Goal: Information Seeking & Learning: Learn about a topic

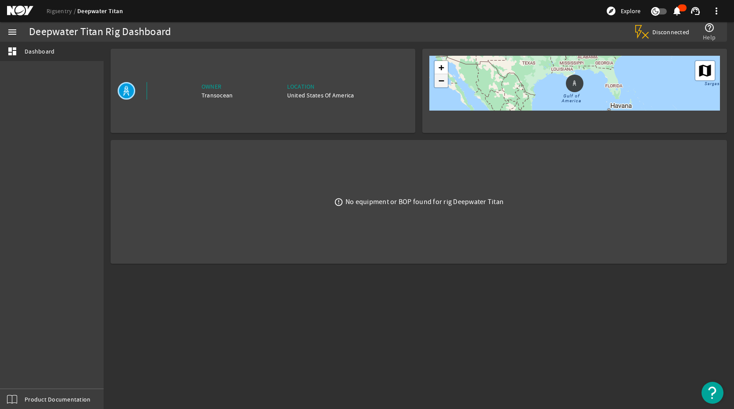
click at [443, 84] on span "−" at bounding box center [441, 80] width 6 height 11
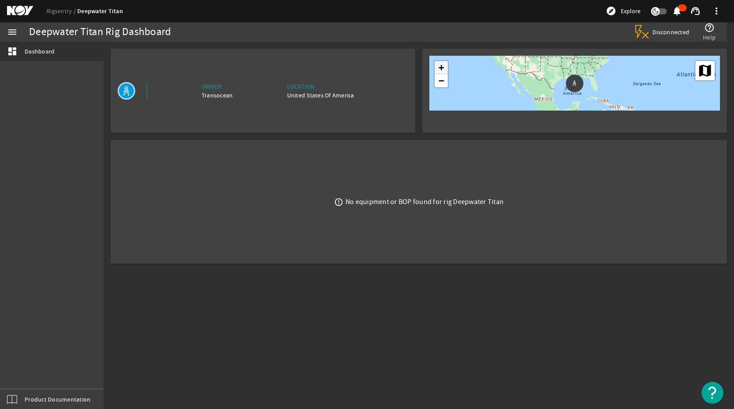
click at [442, 67] on span "+" at bounding box center [441, 67] width 6 height 11
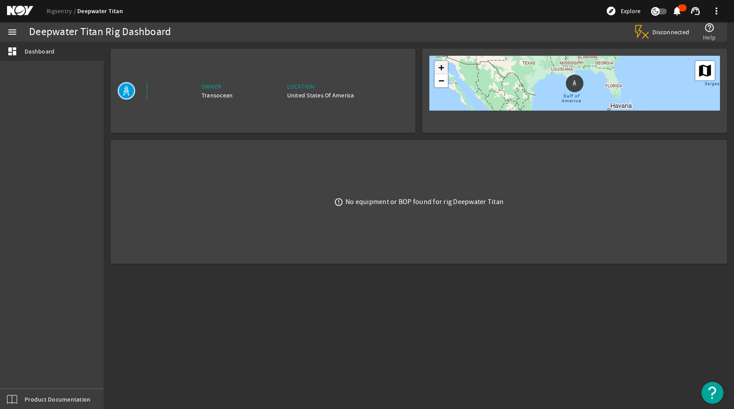
click at [442, 67] on span "+" at bounding box center [441, 67] width 6 height 11
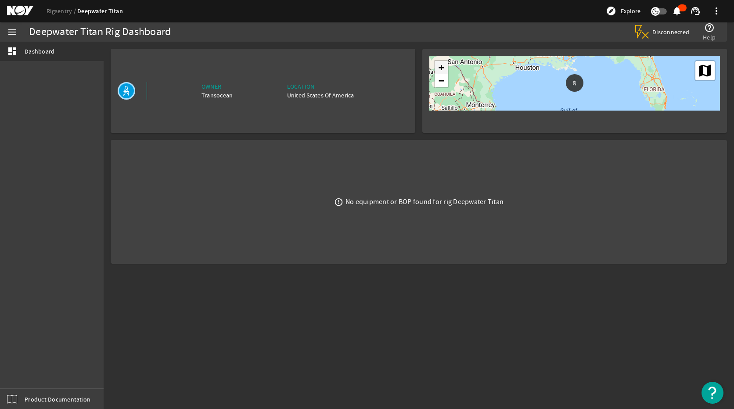
click at [442, 67] on span "+" at bounding box center [441, 67] width 6 height 11
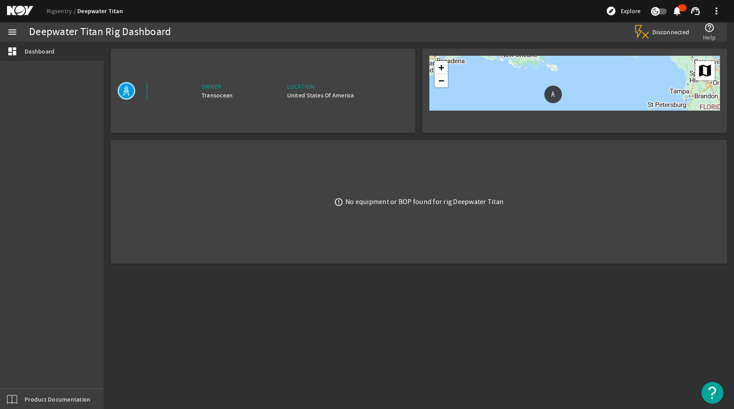
drag, startPoint x: 641, startPoint y: 81, endPoint x: 619, endPoint y: 93, distance: 24.3
click at [619, 93] on div "+ − Map Satellite" at bounding box center [574, 83] width 291 height 55
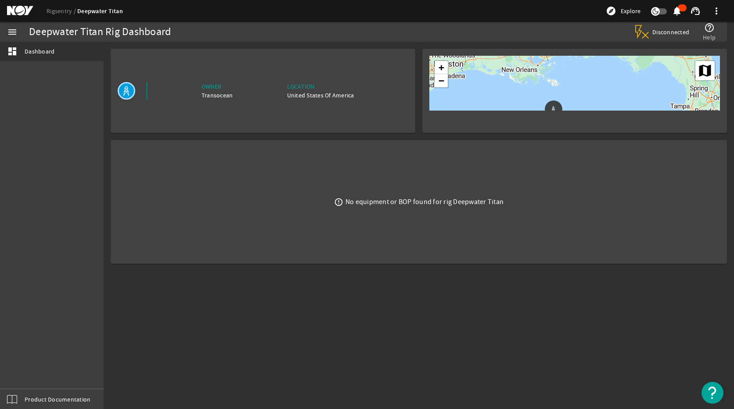
drag, startPoint x: 529, startPoint y: 67, endPoint x: 530, endPoint y: 83, distance: 16.2
click at [530, 83] on div "+ − Map Satellite" at bounding box center [574, 83] width 291 height 55
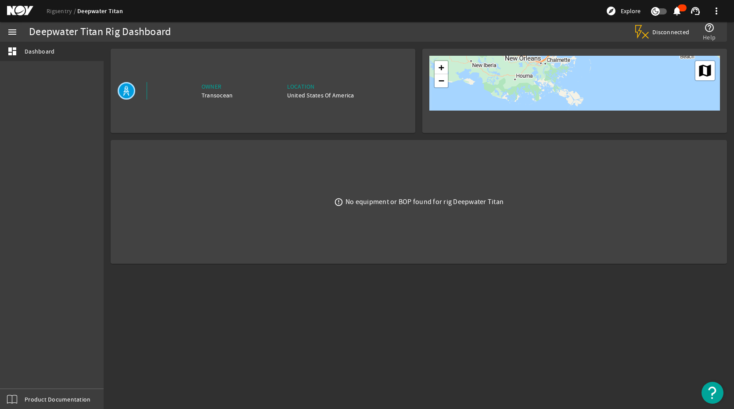
drag, startPoint x: 541, startPoint y: 86, endPoint x: 547, endPoint y: 102, distance: 17.4
click at [547, 102] on div "+ − Map Satellite" at bounding box center [574, 83] width 291 height 55
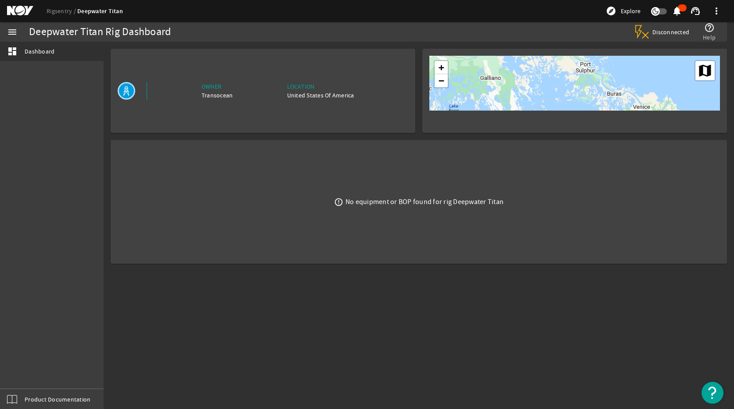
drag, startPoint x: 616, startPoint y: 74, endPoint x: 500, endPoint y: 104, distance: 120.5
click at [500, 104] on div "+ − Map Satellite" at bounding box center [574, 83] width 291 height 55
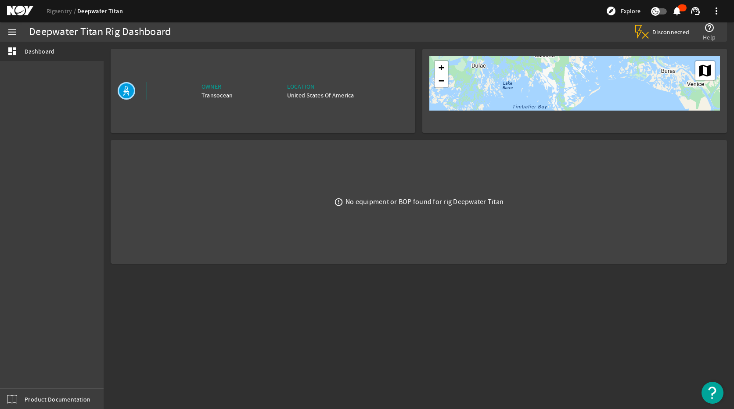
drag, startPoint x: 551, startPoint y: 78, endPoint x: 605, endPoint y: 55, distance: 58.6
click at [605, 55] on mat-card "+ − Map Satellite" at bounding box center [574, 91] width 305 height 84
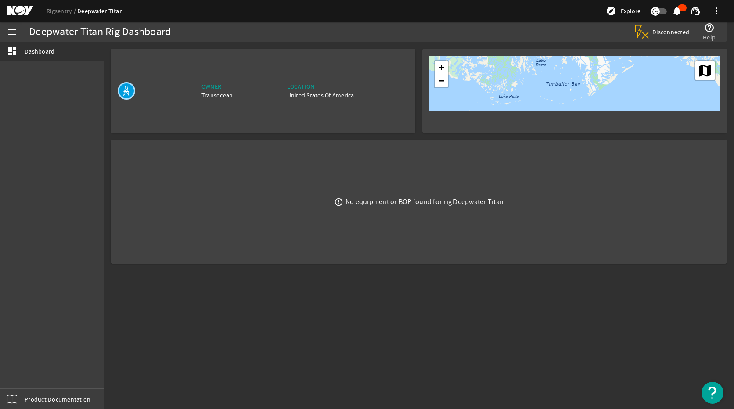
drag, startPoint x: 582, startPoint y: 76, endPoint x: 615, endPoint y: 54, distance: 40.4
click at [615, 54] on mat-card "+ − Map Satellite" at bounding box center [574, 91] width 305 height 84
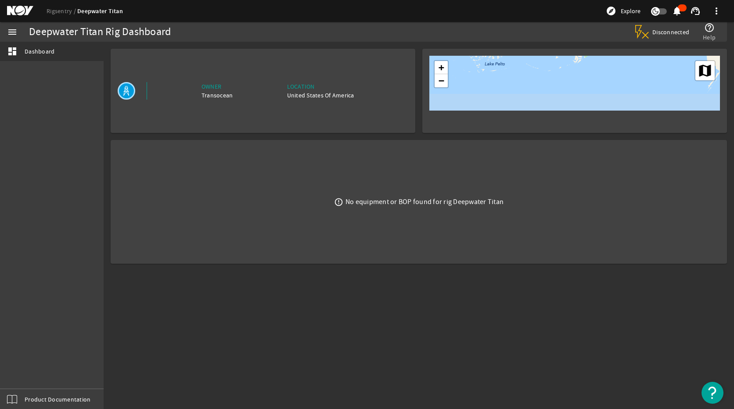
drag, startPoint x: 624, startPoint y: 92, endPoint x: 614, endPoint y: 66, distance: 27.2
click at [609, 59] on div "+ − Map Satellite" at bounding box center [574, 83] width 291 height 55
drag, startPoint x: 609, startPoint y: 96, endPoint x: 599, endPoint y: 64, distance: 33.0
click at [599, 64] on div "+ − Map Satellite" at bounding box center [574, 83] width 291 height 55
drag, startPoint x: 613, startPoint y: 94, endPoint x: 594, endPoint y: 59, distance: 39.5
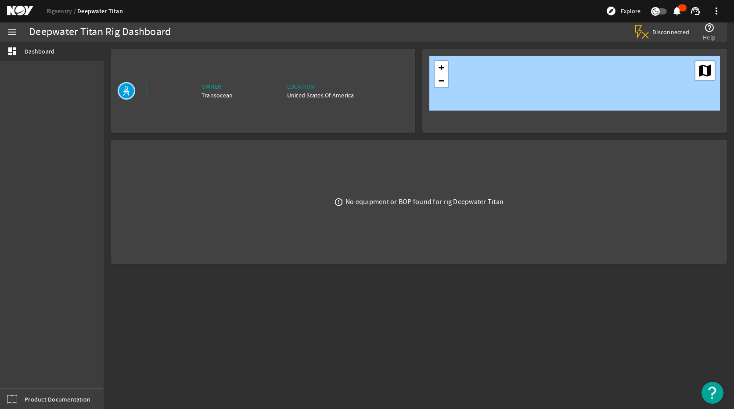
click at [594, 59] on div "+ − Map Satellite" at bounding box center [574, 83] width 291 height 55
drag, startPoint x: 604, startPoint y: 94, endPoint x: 593, endPoint y: 68, distance: 28.1
click at [593, 68] on div "+ − Map Satellite" at bounding box center [574, 83] width 291 height 55
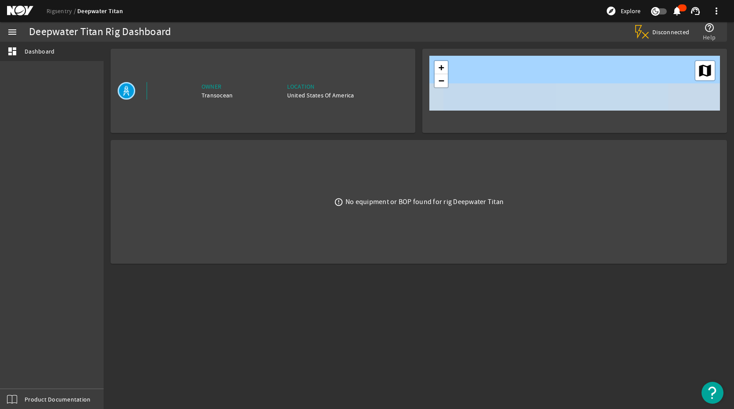
drag, startPoint x: 606, startPoint y: 90, endPoint x: 589, endPoint y: 60, distance: 34.6
click at [589, 60] on div "+ − Map Satellite" at bounding box center [574, 83] width 291 height 55
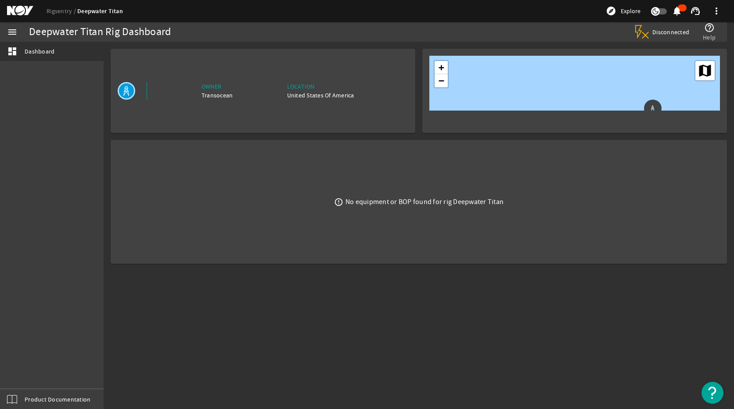
drag, startPoint x: 602, startPoint y: 91, endPoint x: 586, endPoint y: 64, distance: 30.9
click at [586, 64] on div "+ − Map Satellite" at bounding box center [574, 83] width 291 height 55
drag, startPoint x: 615, startPoint y: 94, endPoint x: 601, endPoint y: 80, distance: 19.9
click at [601, 80] on div "+ − Map Satellite" at bounding box center [574, 83] width 291 height 55
click at [442, 85] on span "−" at bounding box center [441, 80] width 6 height 11
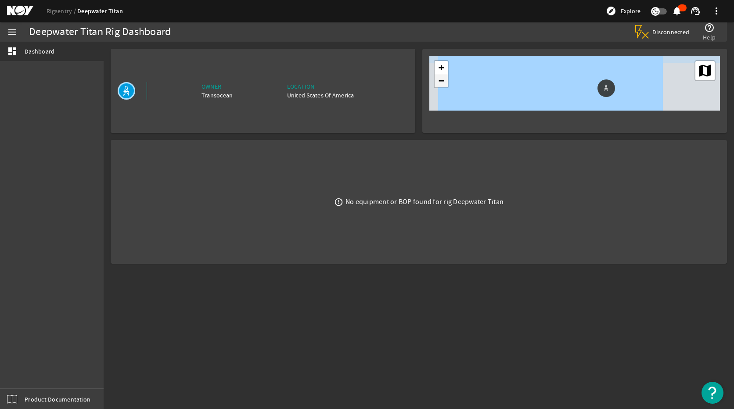
click at [442, 85] on span "−" at bounding box center [441, 80] width 6 height 11
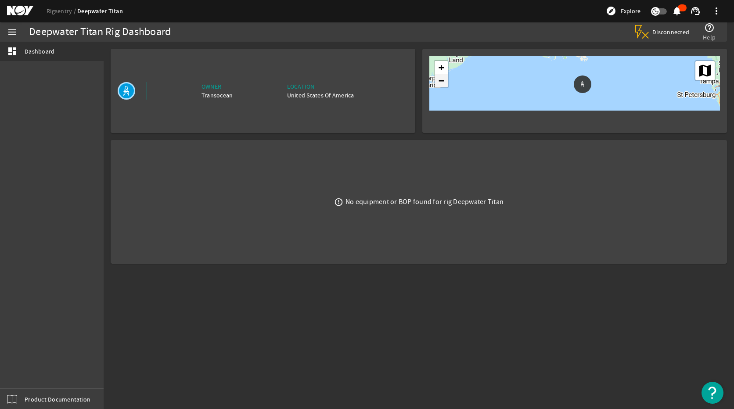
click at [442, 85] on span "−" at bounding box center [441, 80] width 6 height 11
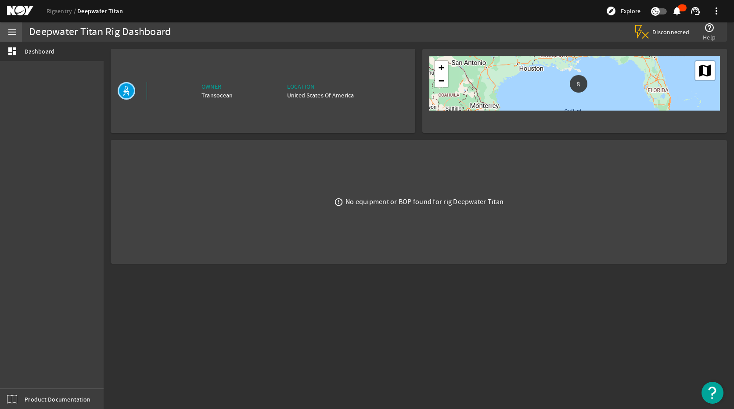
click at [14, 34] on mat-icon "menu" at bounding box center [12, 32] width 11 height 11
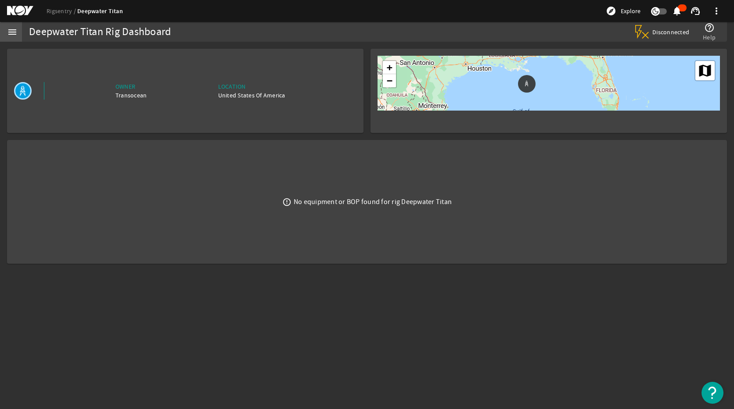
click at [13, 34] on mat-icon "menu" at bounding box center [12, 32] width 11 height 11
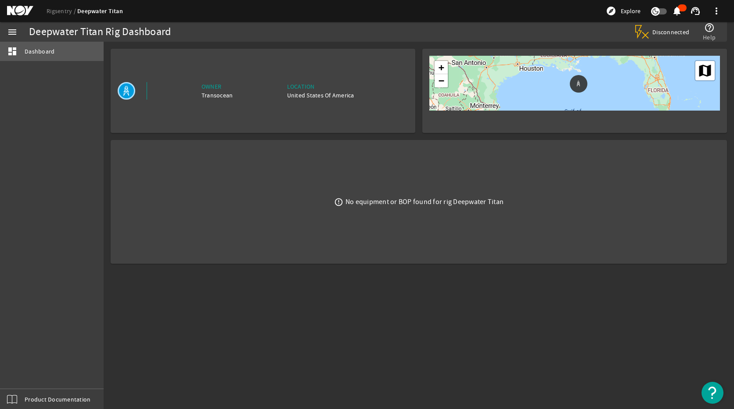
click at [57, 54] on link "dashboard Dashboard" at bounding box center [52, 51] width 104 height 19
click at [641, 29] on mat-icon at bounding box center [640, 30] width 11 height 11
click at [64, 15] on ds-header-breadcrumb "Rigsentry Deepwater Titan" at bounding box center [85, 11] width 76 height 9
click at [67, 11] on link "Rigsentry" at bounding box center [62, 11] width 31 height 8
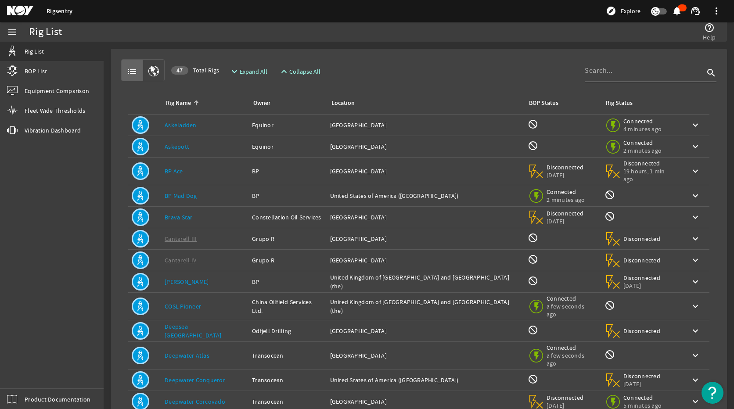
click at [585, 74] on input at bounding box center [644, 70] width 119 height 11
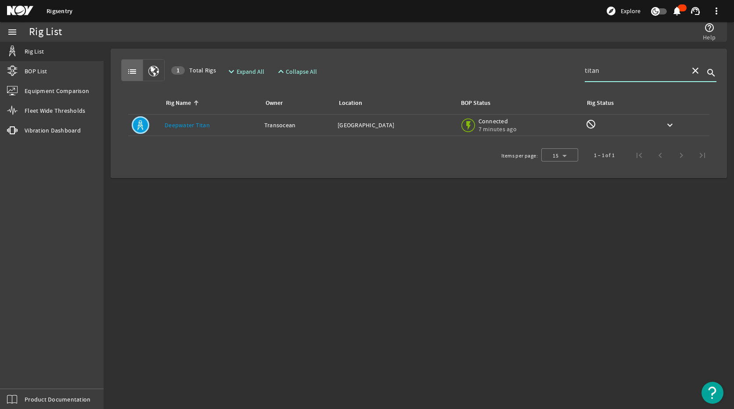
type input "titan"
click at [175, 128] on link "Deepwater Titan" at bounding box center [187, 125] width 45 height 8
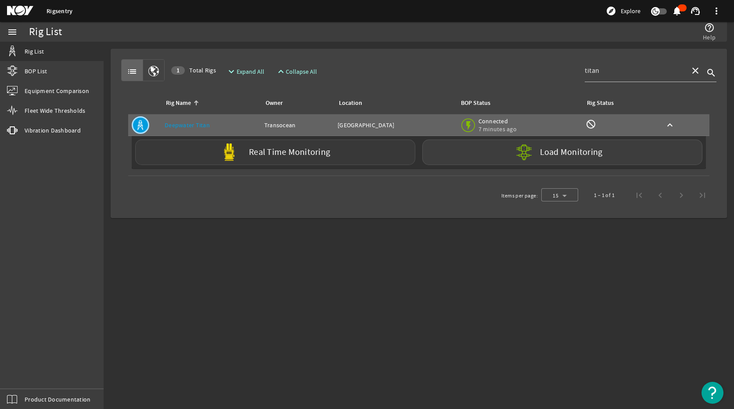
click at [309, 154] on label "Real Time Monitoring" at bounding box center [289, 152] width 81 height 9
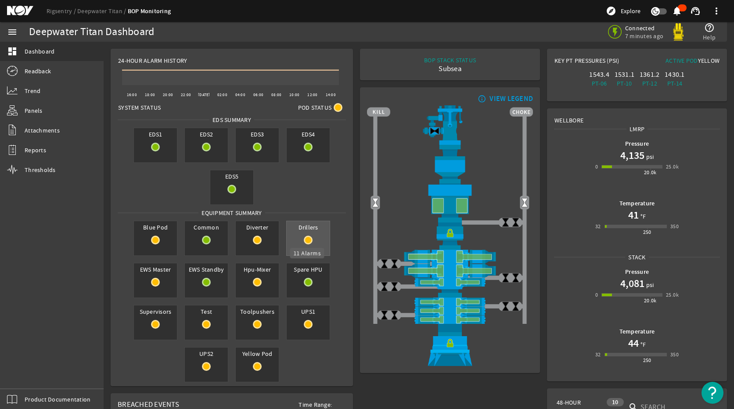
click at [311, 237] on rigsentry-circle-icon at bounding box center [308, 240] width 43 height 9
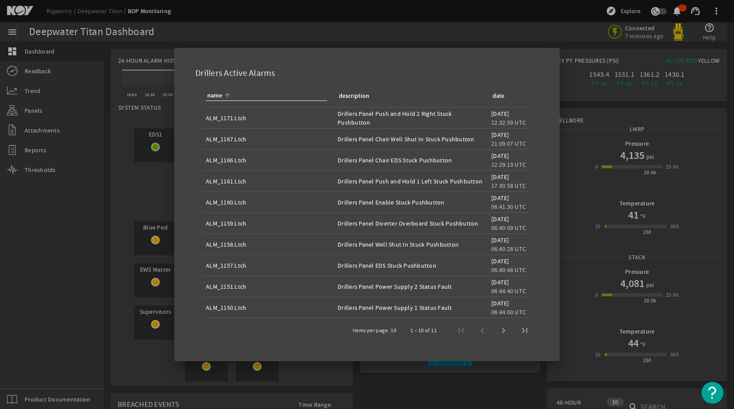
scroll to position [1, 0]
click at [507, 286] on div "06:44:40 UTC" at bounding box center [509, 290] width 37 height 9
drag, startPoint x: 457, startPoint y: 284, endPoint x: 301, endPoint y: 292, distance: 156.0
click at [301, 292] on tr "ALM_1151.Ltch Drillers Panel Power Supply 2 Status Fault Jun 05, 2025 06:44:40 …" at bounding box center [366, 285] width 329 height 21
click at [448, 303] on div "Drillers Panel Power Supply 1 Status Fault" at bounding box center [411, 306] width 147 height 9
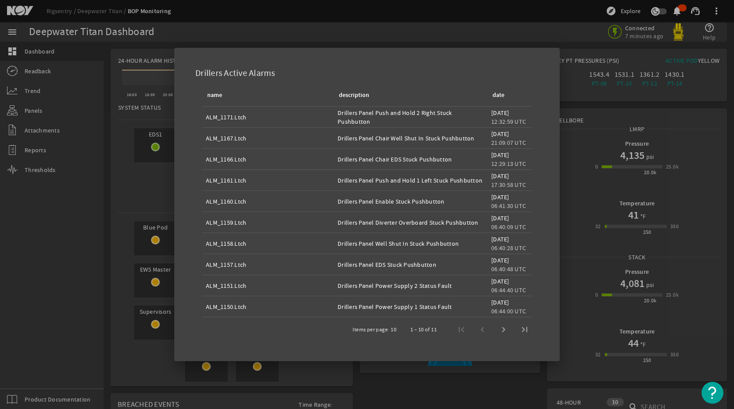
drag, startPoint x: 449, startPoint y: 303, endPoint x: 318, endPoint y: 304, distance: 130.8
click at [318, 304] on tr "ALM_1150.Ltch Drillers Panel Power Supply 1 Status Fault Jun 05, 2025 06:44:00 …" at bounding box center [366, 306] width 329 height 21
drag, startPoint x: 318, startPoint y: 304, endPoint x: 313, endPoint y: 302, distance: 5.3
click at [313, 302] on div "ALM_1150.Ltch" at bounding box center [268, 306] width 125 height 9
drag, startPoint x: 480, startPoint y: 302, endPoint x: 320, endPoint y: 277, distance: 161.2
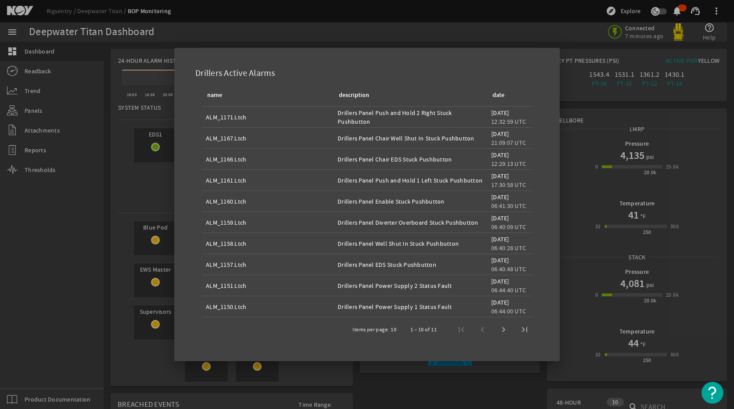
click at [320, 277] on tbody "ALM_1171.Ltch Drillers Panel Push and Hold 2 Right Stuck Pushbutton Jun 04, 202…" at bounding box center [366, 212] width 329 height 211
click at [456, 295] on td "Drillers Panel Power Supply 2 Status Fault" at bounding box center [411, 285] width 154 height 21
click at [53, 194] on div at bounding box center [367, 204] width 734 height 409
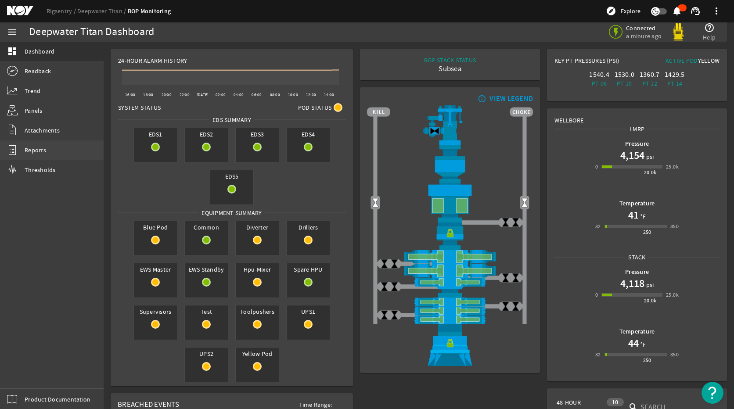
click at [40, 152] on span "Reports" at bounding box center [36, 150] width 22 height 9
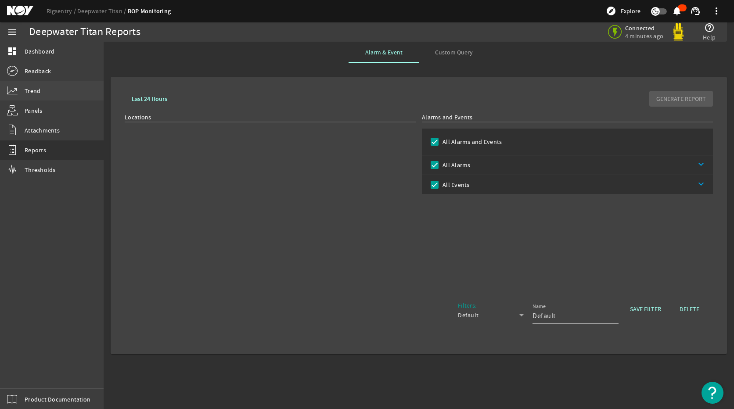
click at [31, 90] on span "Trend" at bounding box center [33, 90] width 16 height 9
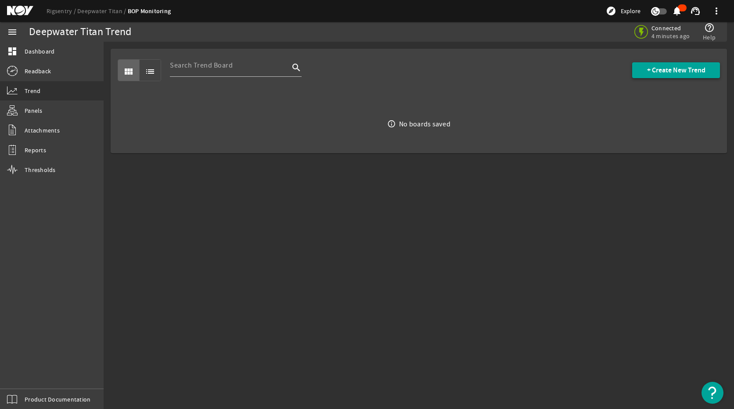
click at [666, 70] on span "+ Create New Trend" at bounding box center [676, 70] width 58 height 9
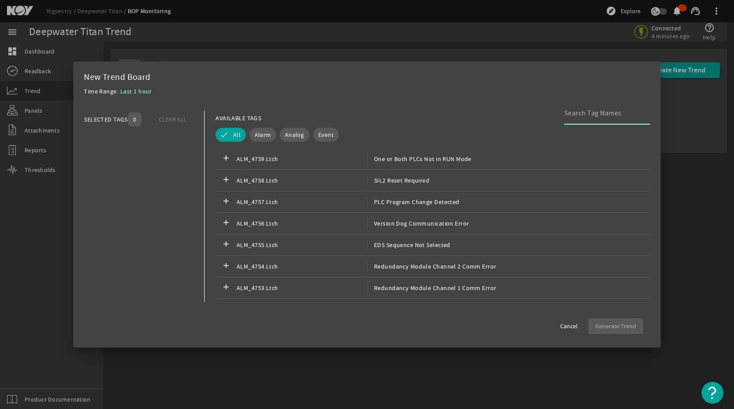
click at [589, 115] on input at bounding box center [603, 113] width 79 height 11
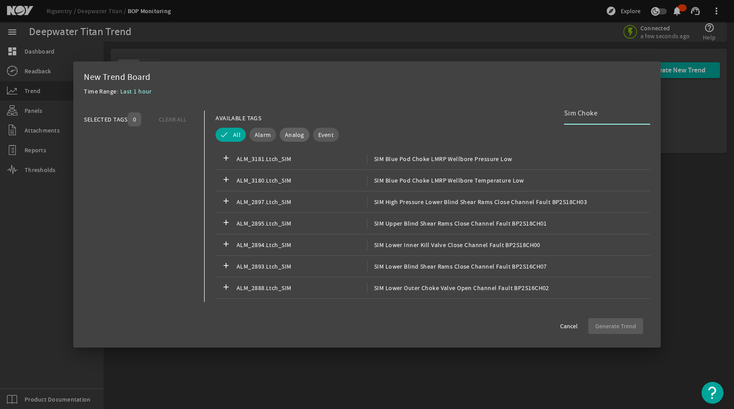
click at [299, 135] on span "Analog" at bounding box center [294, 134] width 19 height 9
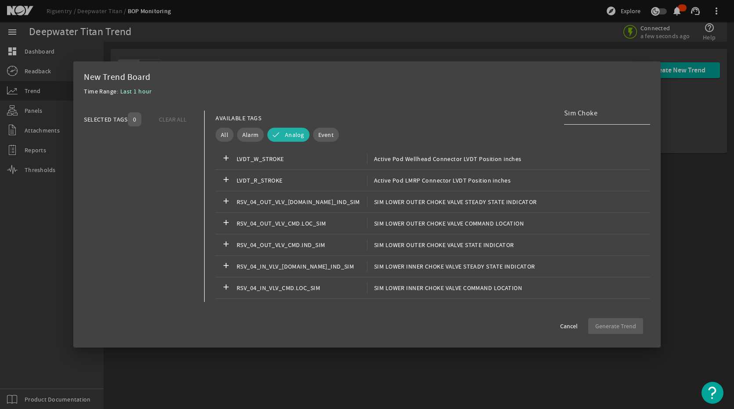
click at [602, 111] on input "Sim Choke" at bounding box center [603, 113] width 79 height 11
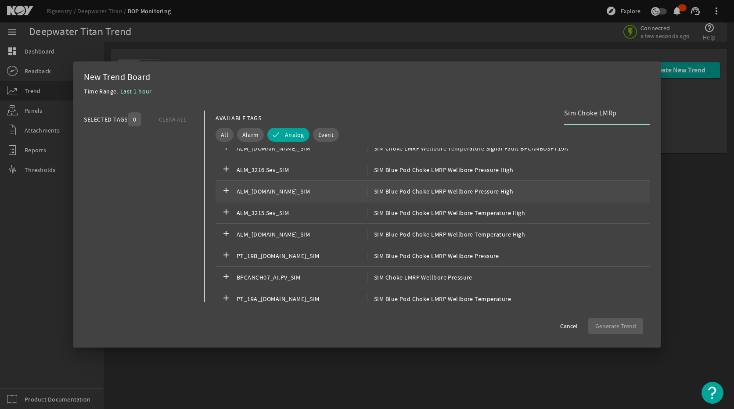
scroll to position [219, 0]
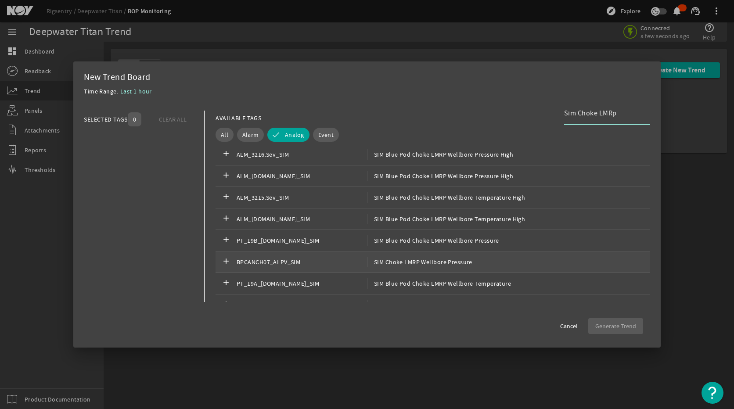
type input "Sim Choke LMRp"
click at [409, 263] on span "SIM Choke LMRP Wellbore Pressure" at bounding box center [419, 262] width 105 height 11
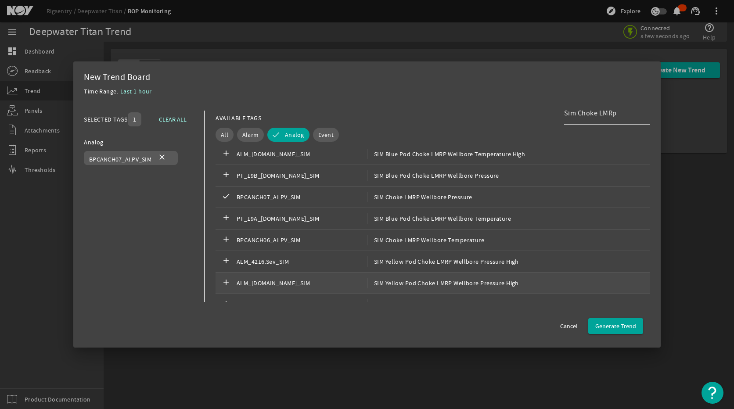
scroll to position [263, 0]
click at [348, 220] on span "BPCANCH07_AI.PV_SIM" at bounding box center [302, 218] width 130 height 11
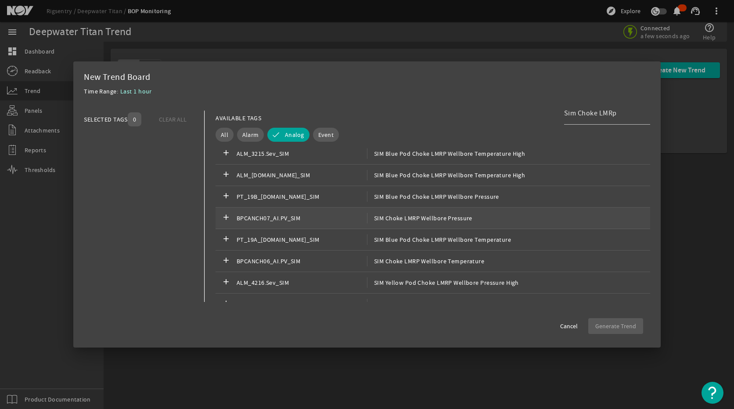
click at [417, 223] on span "SIM Choke LMRP Wellbore Pressure" at bounding box center [419, 218] width 105 height 11
click at [352, 266] on span "BPCANCH06_AI.PV_SIM" at bounding box center [302, 261] width 130 height 11
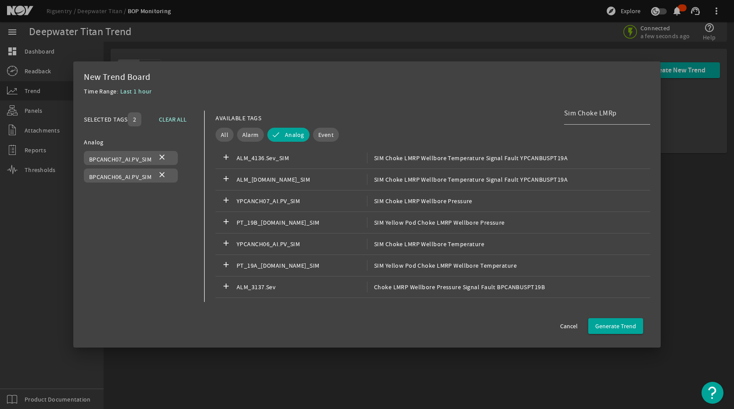
scroll to position [615, 0]
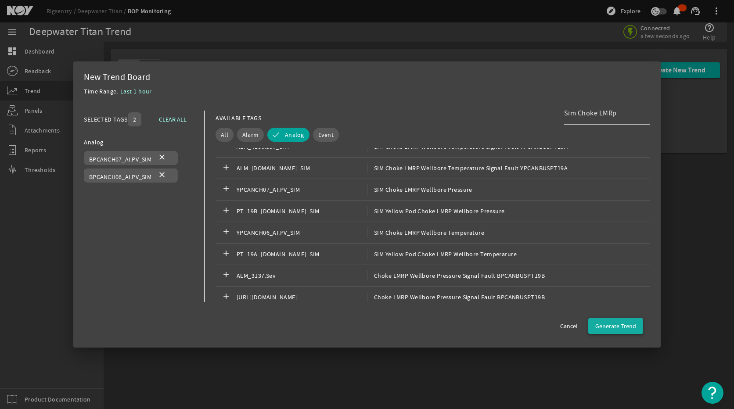
click at [617, 327] on span "Generate Trend" at bounding box center [615, 326] width 41 height 9
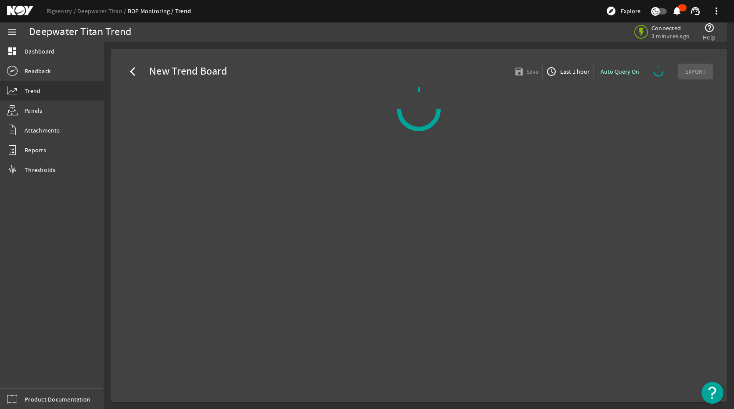
click at [549, 133] on mat-card "arrow_back_ios New Trend Board save Save access_time Last 1 hour Auto Query On …" at bounding box center [419, 225] width 616 height 353
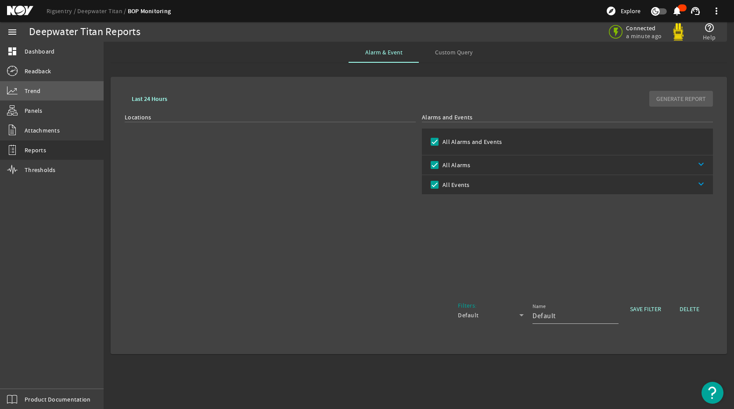
click at [45, 86] on link "Trend" at bounding box center [52, 90] width 104 height 19
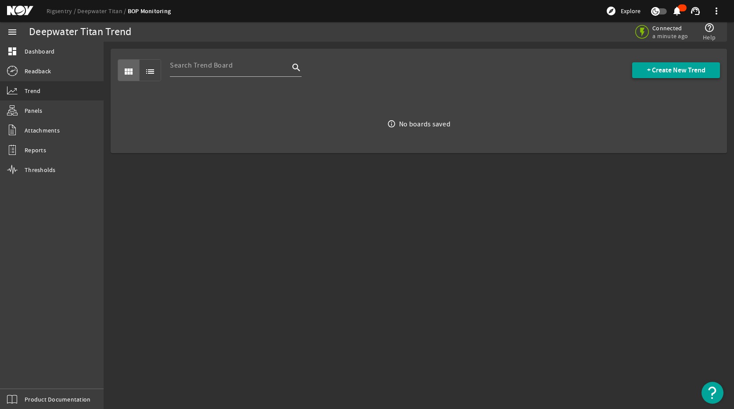
click at [652, 71] on span "+ Create New Trend" at bounding box center [676, 70] width 58 height 9
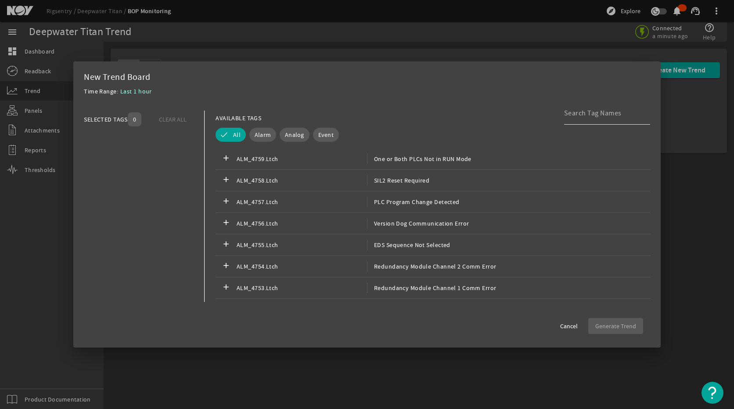
click at [584, 107] on div at bounding box center [603, 113] width 79 height 23
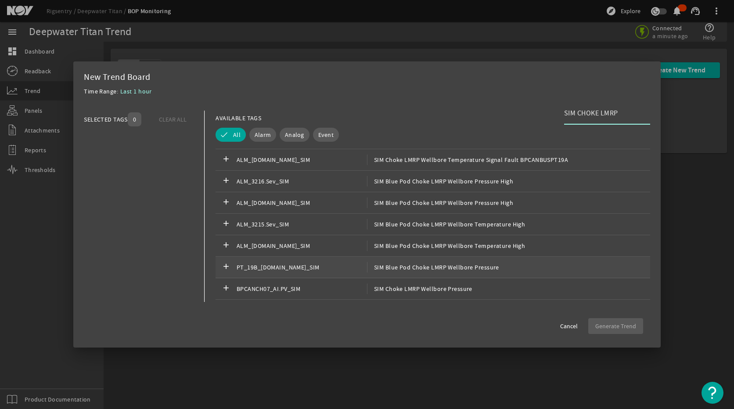
scroll to position [176, 0]
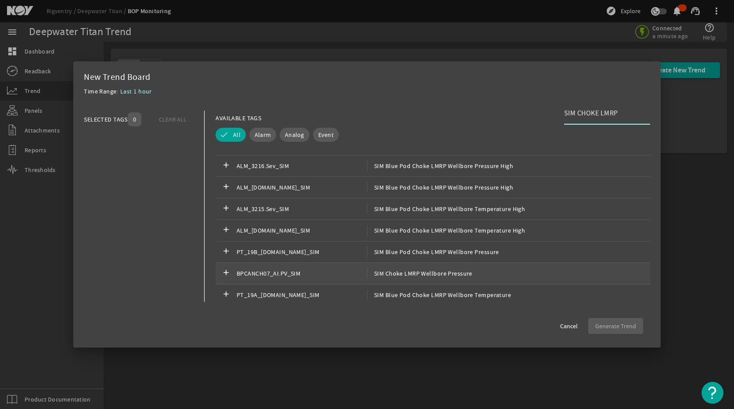
type input "SIM CHOKE LMRP"
click at [505, 271] on div "add BPCANCH07_AI.PV_SIM SIM Choke LMRP Wellbore Pressure" at bounding box center [433, 274] width 435 height 22
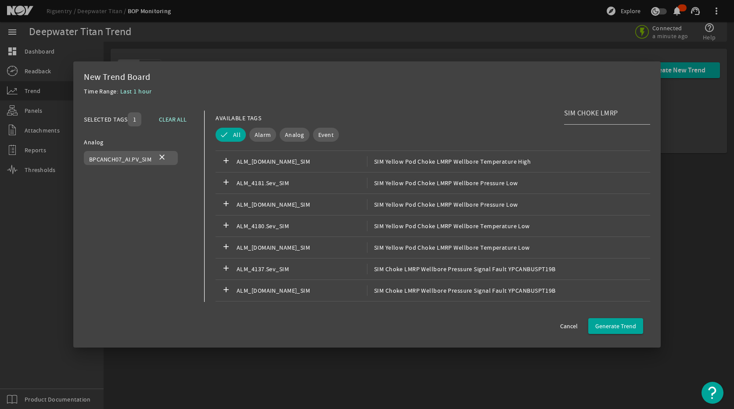
scroll to position [246, 0]
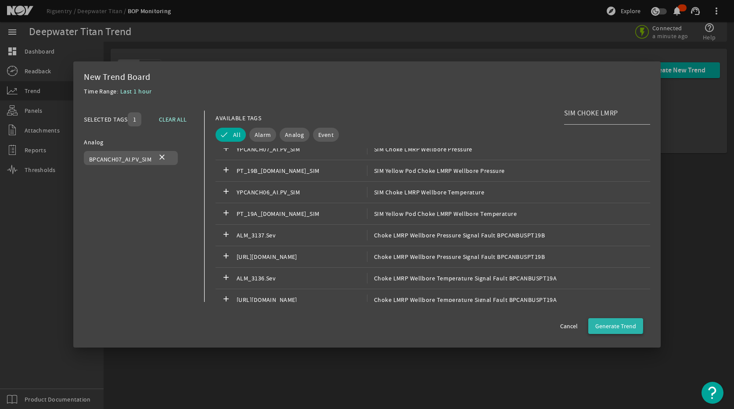
click at [607, 321] on span "button" at bounding box center [615, 326] width 55 height 21
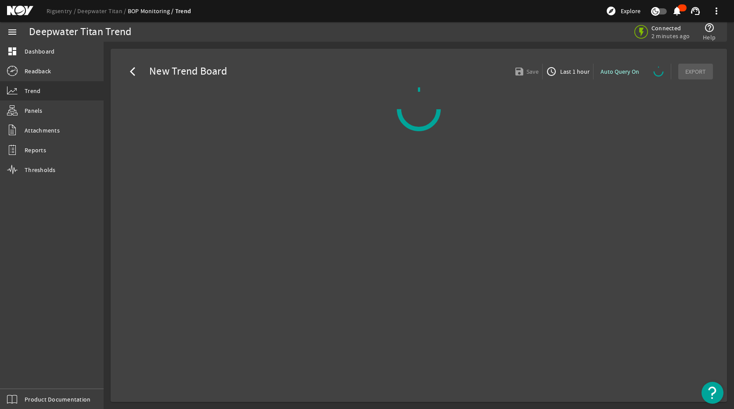
select select "ALL"
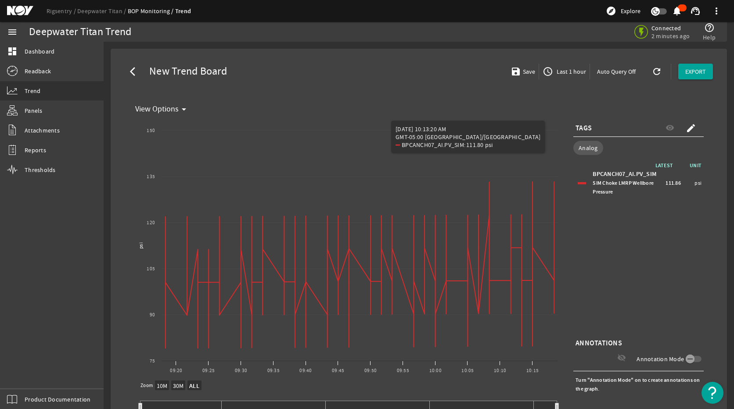
click at [555, 71] on span "Last 1 hour" at bounding box center [570, 71] width 31 height 9
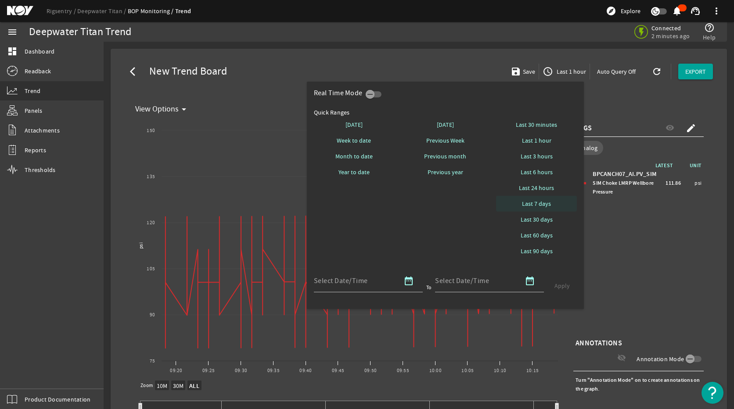
click at [536, 208] on span "Last 7 days" at bounding box center [536, 203] width 29 height 9
select select "10M"
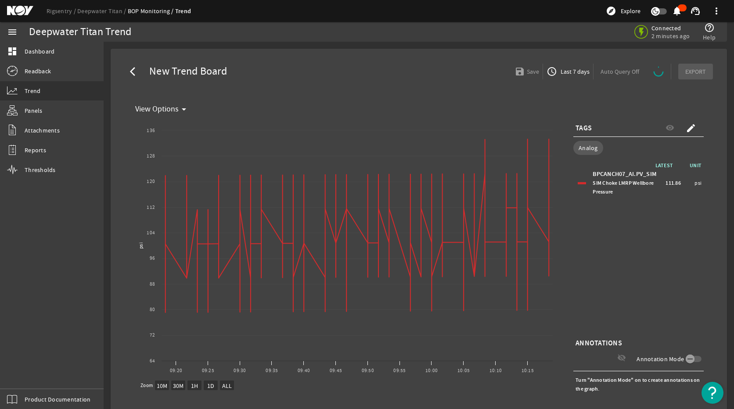
click at [566, 71] on span "Last 7 days" at bounding box center [574, 71] width 31 height 9
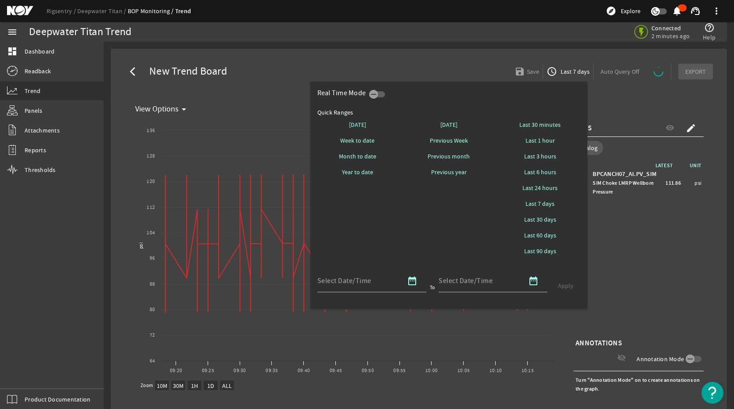
click at [554, 69] on div at bounding box center [367, 204] width 734 height 409
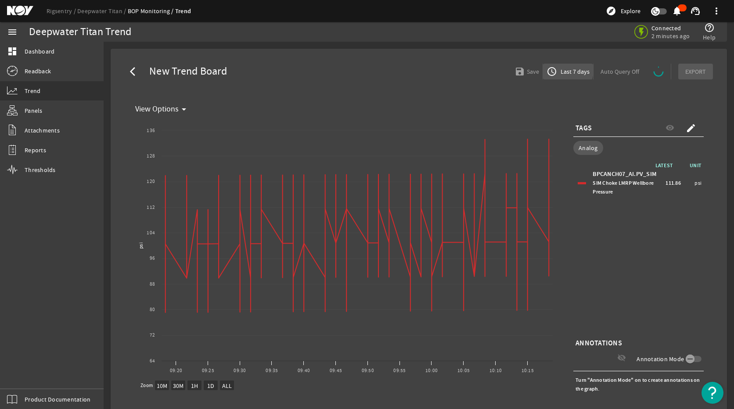
click at [552, 68] on mat-icon "access_time" at bounding box center [551, 71] width 11 height 11
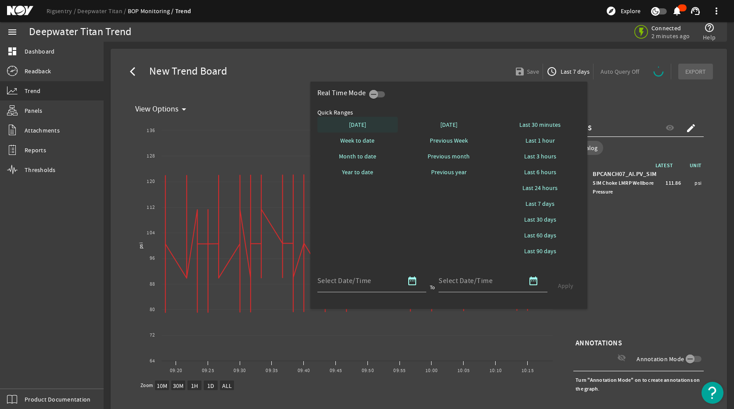
click at [361, 127] on span "[DATE]" at bounding box center [357, 124] width 17 height 9
select select "10M"
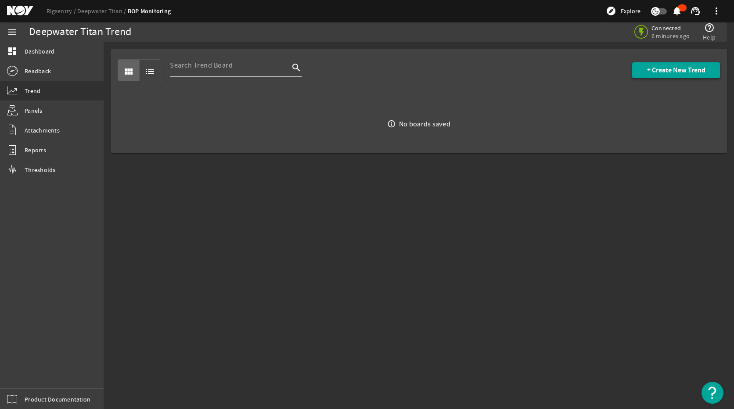
click at [658, 71] on span "+ Create New Trend" at bounding box center [676, 70] width 58 height 9
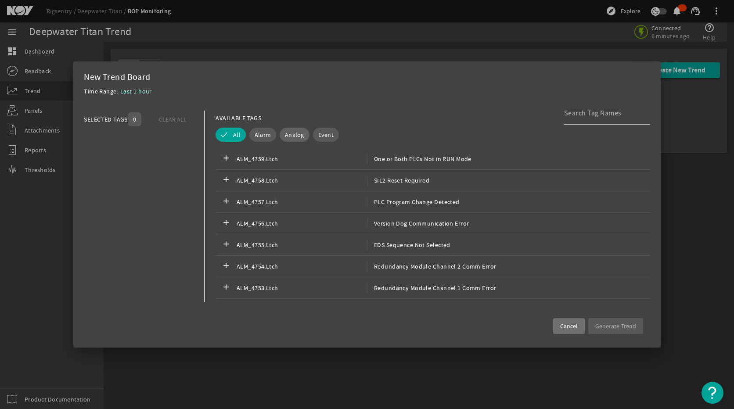
click at [296, 133] on span "Analog" at bounding box center [294, 134] width 19 height 9
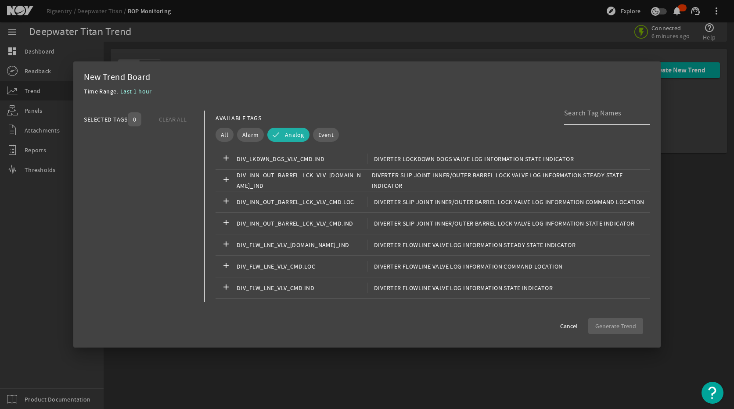
click at [593, 114] on input at bounding box center [603, 113] width 79 height 11
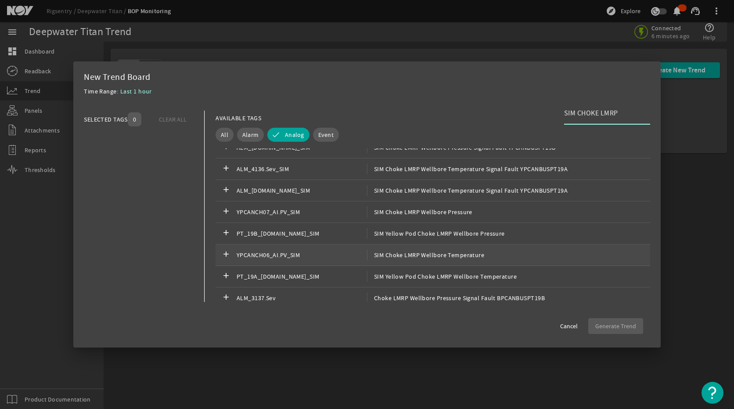
scroll to position [259, 0]
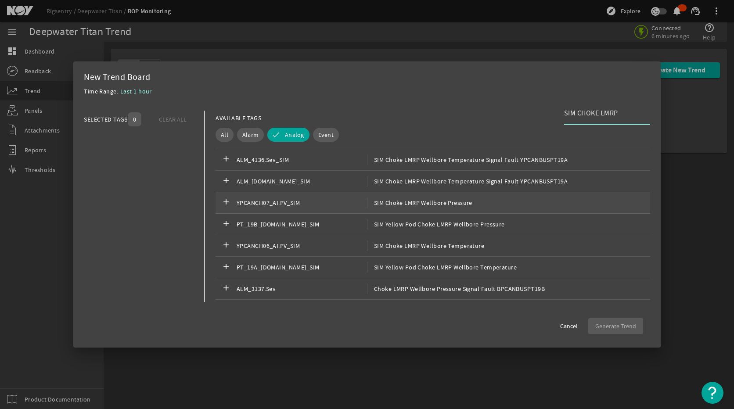
type input "SIM CHOKE LMRP"
click at [513, 204] on div "add YPCANCH07_AI.PV_SIM SIM Choke LMRP Wellbore Pressure" at bounding box center [433, 203] width 435 height 22
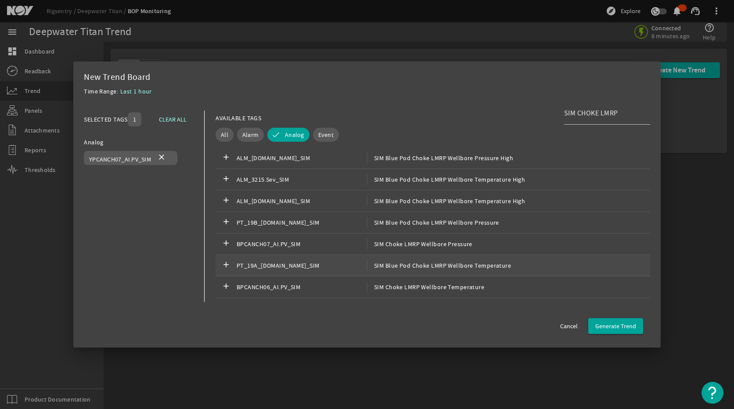
scroll to position [127, 0]
click at [446, 199] on span "SIM Choke LMRP Wellbore Pressure" at bounding box center [419, 200] width 105 height 11
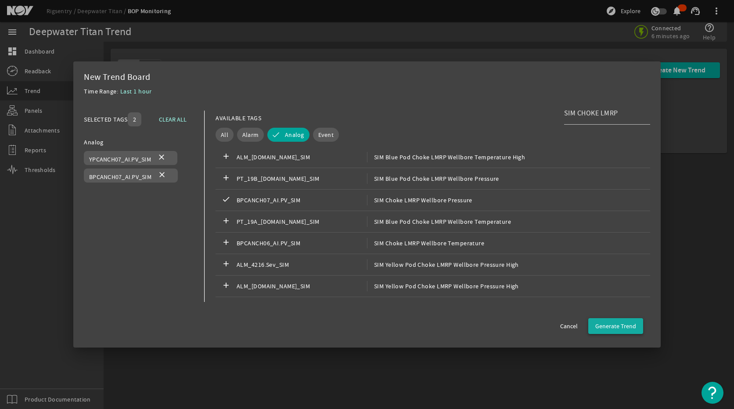
click at [620, 329] on span "Generate Trend" at bounding box center [615, 326] width 41 height 9
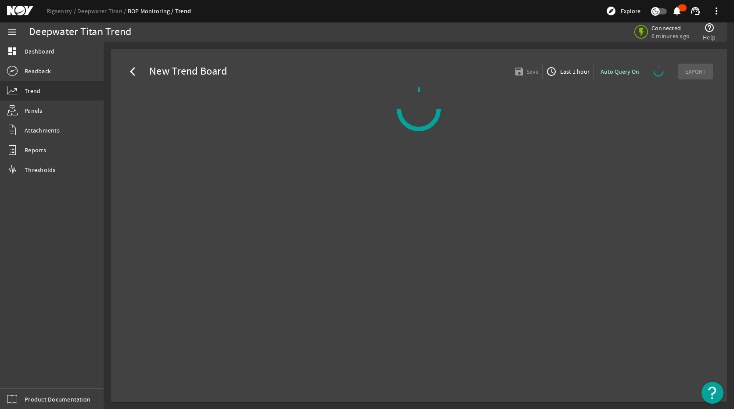
select select "ALL"
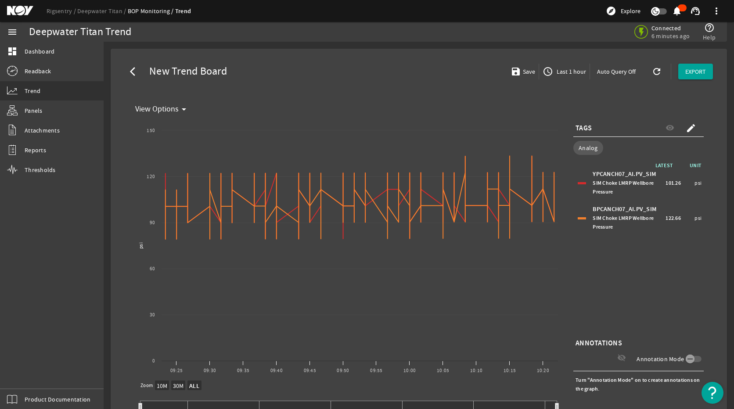
click at [560, 73] on span "Last 1 hour" at bounding box center [570, 71] width 31 height 9
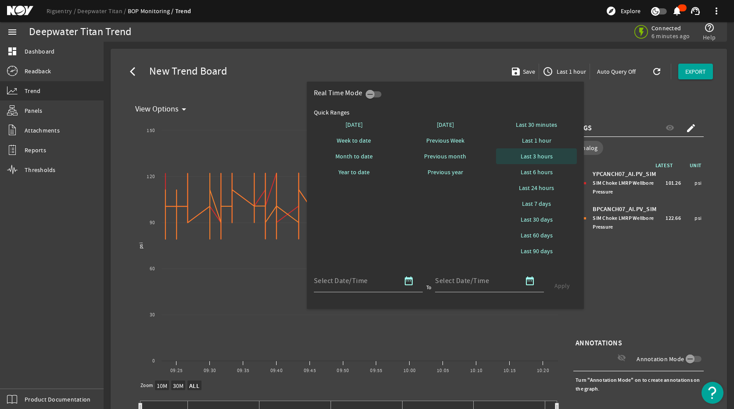
click at [543, 154] on span "Last 3 hours" at bounding box center [537, 156] width 32 height 9
select select "10M"
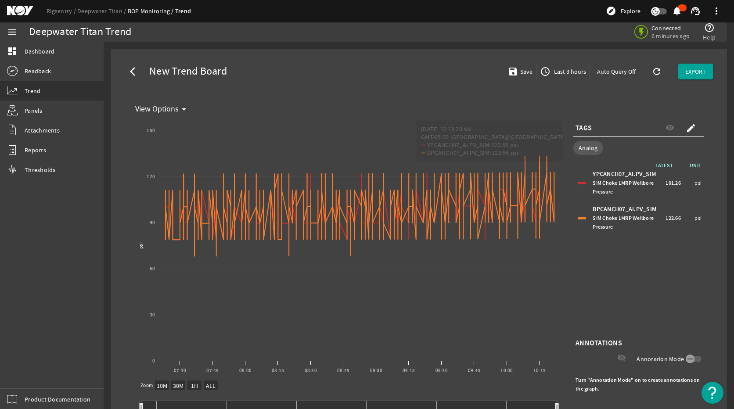
click at [563, 71] on span "Last 3 hours" at bounding box center [569, 71] width 34 height 9
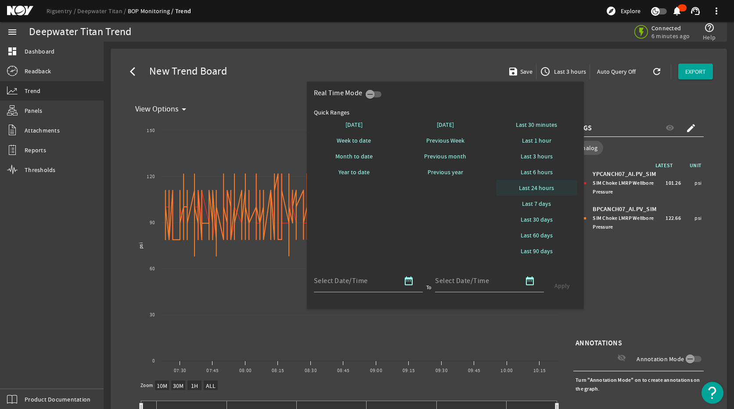
click at [544, 190] on span "Last 24 hours" at bounding box center [536, 187] width 35 height 9
select select "10M"
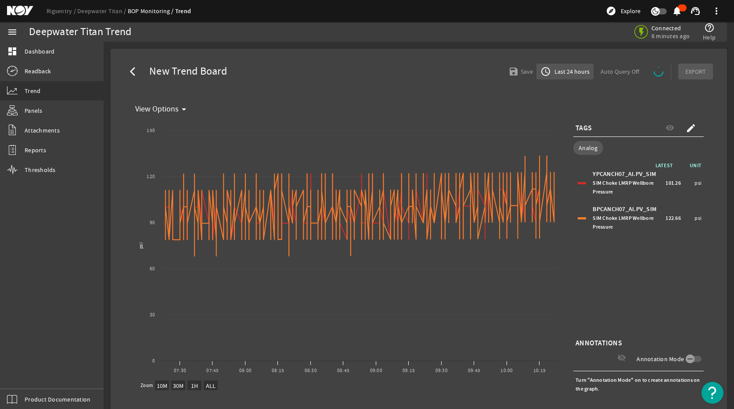
click at [566, 71] on span "Last 24 hours" at bounding box center [571, 71] width 37 height 9
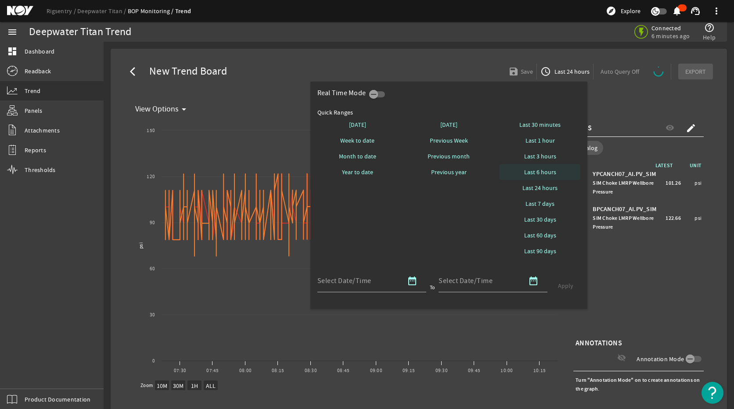
click at [534, 167] on span at bounding box center [540, 172] width 81 height 21
select select "10M"
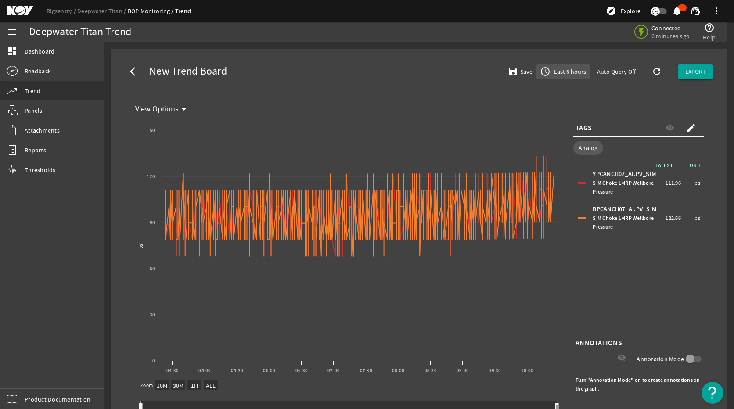
click at [567, 77] on span "button" at bounding box center [562, 71] width 53 height 21
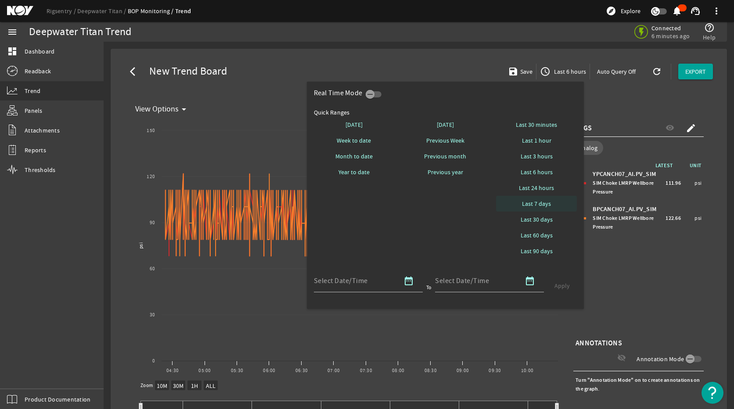
click at [539, 205] on span "Last 7 days" at bounding box center [536, 203] width 29 height 9
select select "10M"
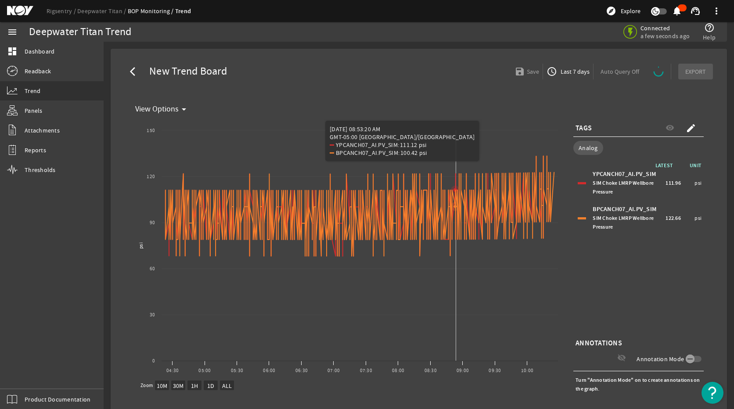
click at [456, 244] on icon "Chart title" at bounding box center [359, 206] width 388 height 100
click at [563, 75] on span "Last 7 days" at bounding box center [574, 71] width 31 height 9
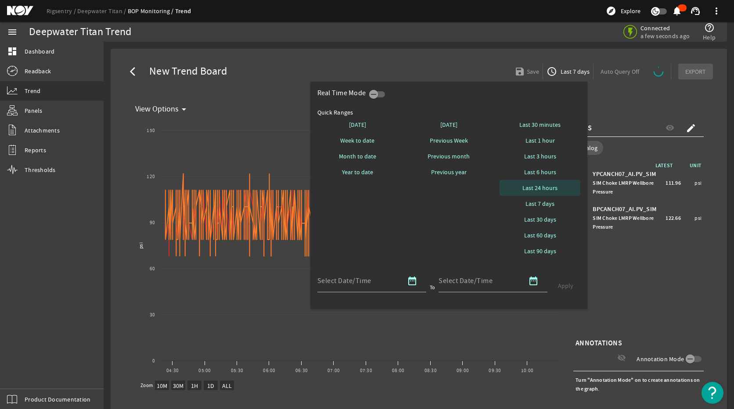
click at [543, 188] on span "Last 24 hours" at bounding box center [539, 187] width 35 height 9
select select "10M"
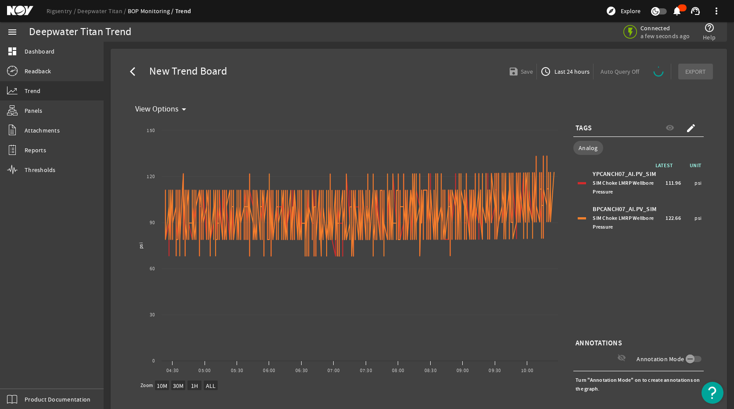
click at [624, 97] on mat-card "View Options arrow_drop_down Created with Highcharts 11.1.0 psi New Graph 09:30…" at bounding box center [419, 267] width 588 height 346
click at [683, 294] on div "LATEST UNIT YPCANCH07_AI.PV_SIM SIM Choke LMRP Wellbore Pressure 111.96 psi BPC…" at bounding box center [638, 249] width 130 height 176
click at [589, 135] on div "TAGS visibility create" at bounding box center [638, 128] width 130 height 18
click at [564, 73] on span "Last 24 hours" at bounding box center [571, 71] width 37 height 9
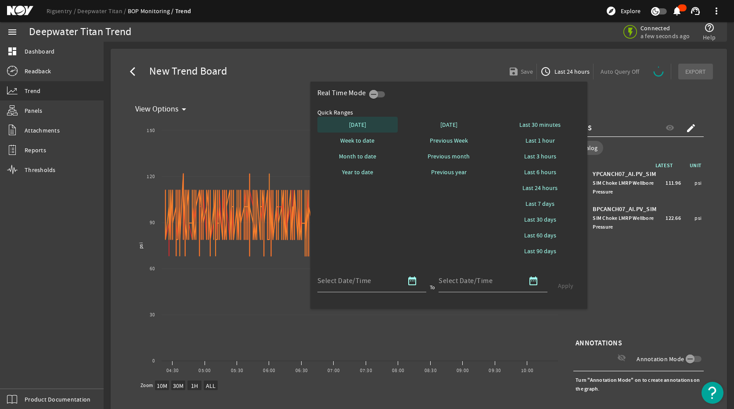
click at [361, 129] on span "[DATE]" at bounding box center [357, 124] width 17 height 9
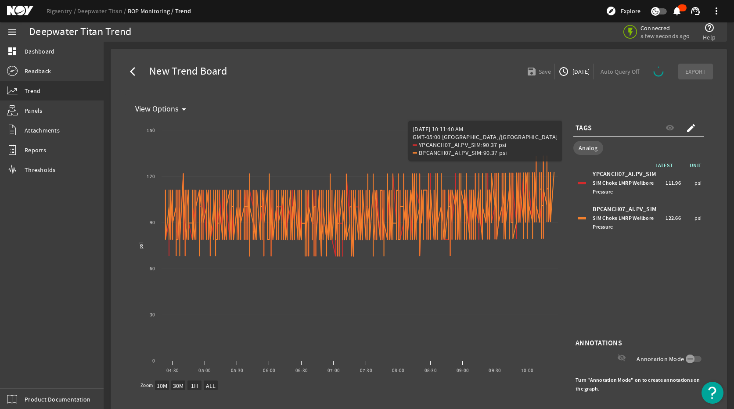
select select "ALL"
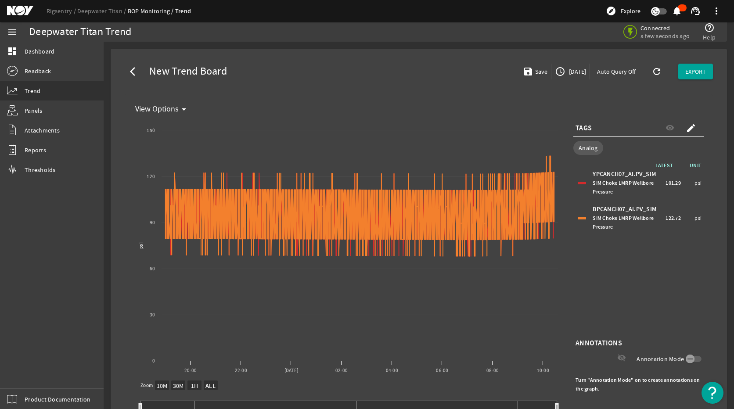
click at [650, 297] on div "LATEST UNIT YPCANCH07_AI.PV_SIM SIM Choke LMRP Wellbore Pressure 101.29 psi BPC…" at bounding box center [638, 249] width 130 height 176
click at [555, 72] on mat-icon "access_time" at bounding box center [560, 71] width 11 height 11
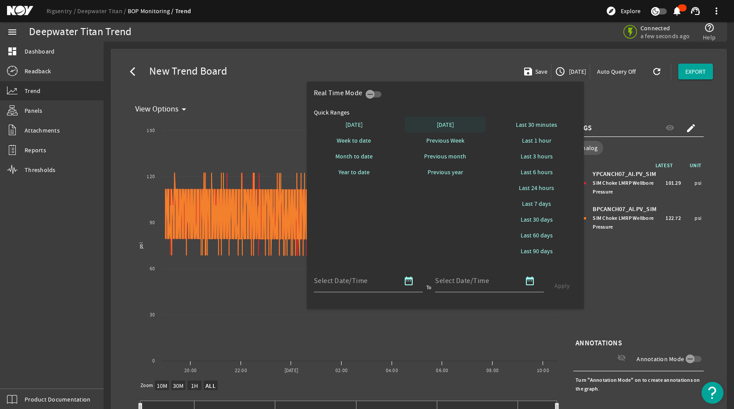
click at [450, 122] on span "[DATE]" at bounding box center [445, 124] width 17 height 9
select select "10M"
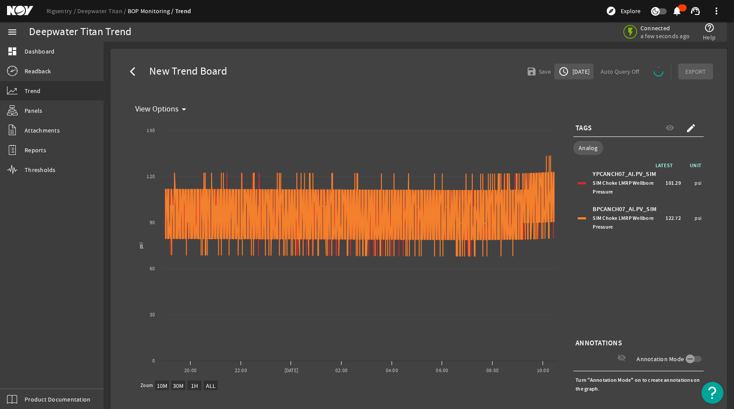
click at [558, 74] on mat-icon "access_time" at bounding box center [563, 71] width 11 height 11
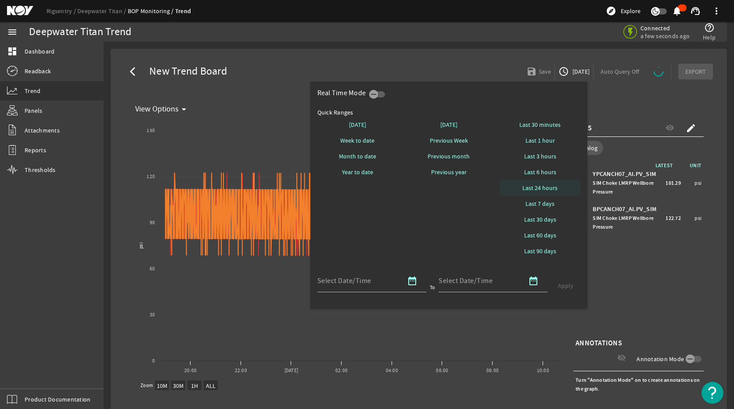
click at [541, 189] on span "Last 24 hours" at bounding box center [539, 187] width 35 height 9
select select "10M"
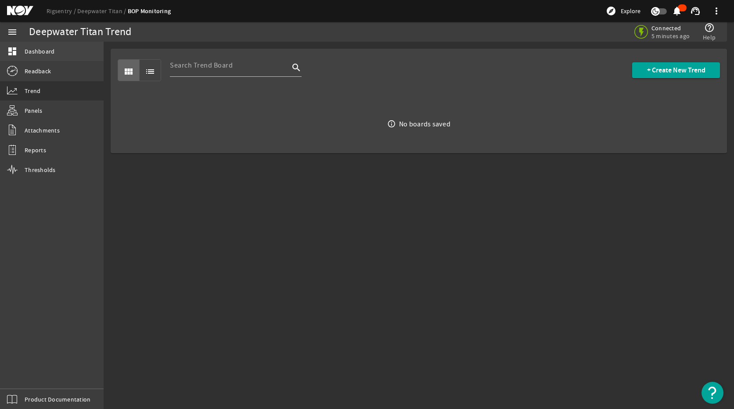
click at [46, 52] on span "Dashboard" at bounding box center [40, 51] width 30 height 9
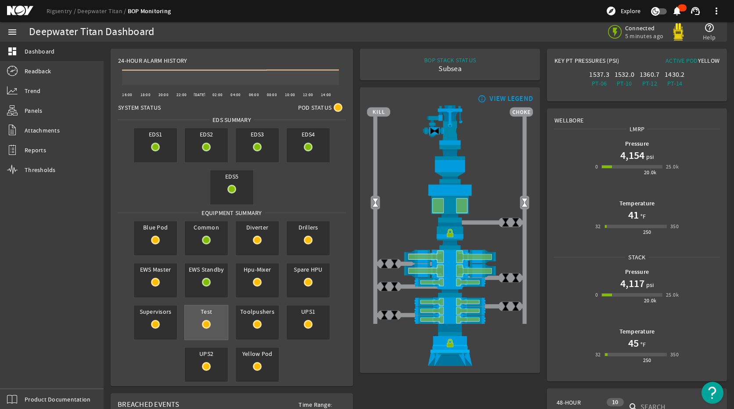
click at [216, 311] on span "Test" at bounding box center [206, 311] width 43 height 12
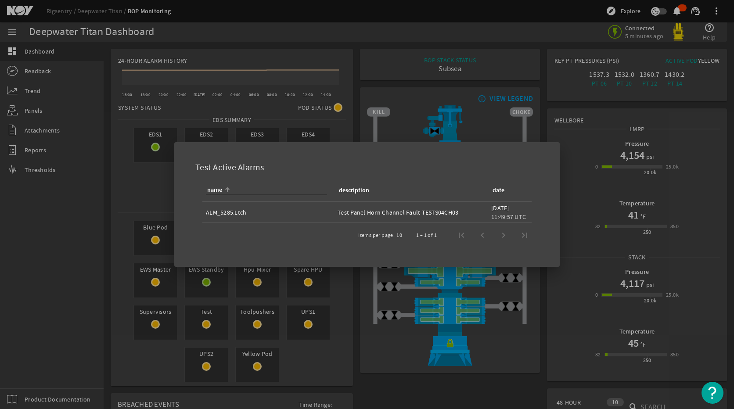
click at [213, 326] on div at bounding box center [367, 204] width 734 height 409
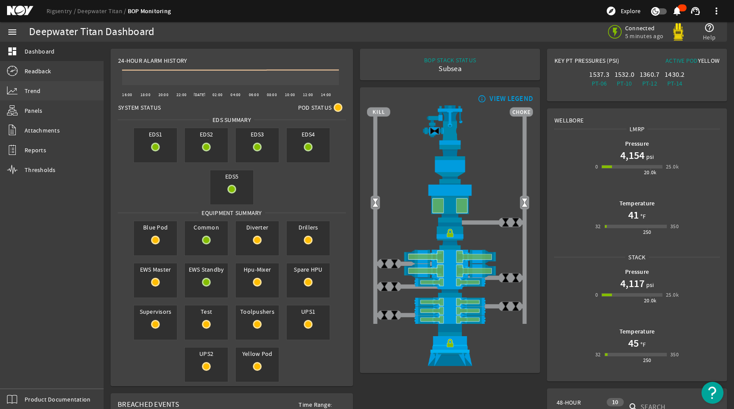
click at [44, 87] on link "Trend" at bounding box center [52, 90] width 104 height 19
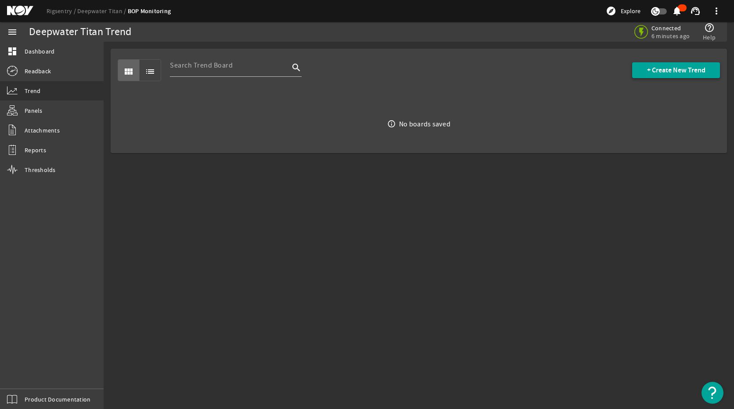
click at [664, 66] on span "+ Create New Trend" at bounding box center [676, 70] width 58 height 9
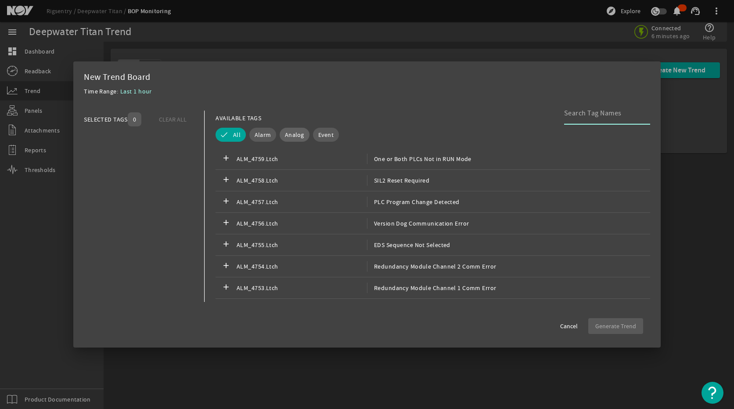
click at [295, 137] on span "Analog" at bounding box center [294, 134] width 19 height 9
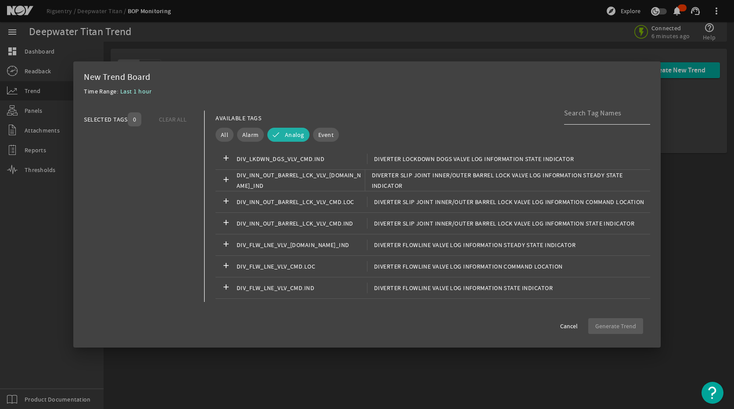
click at [595, 116] on input at bounding box center [603, 113] width 79 height 11
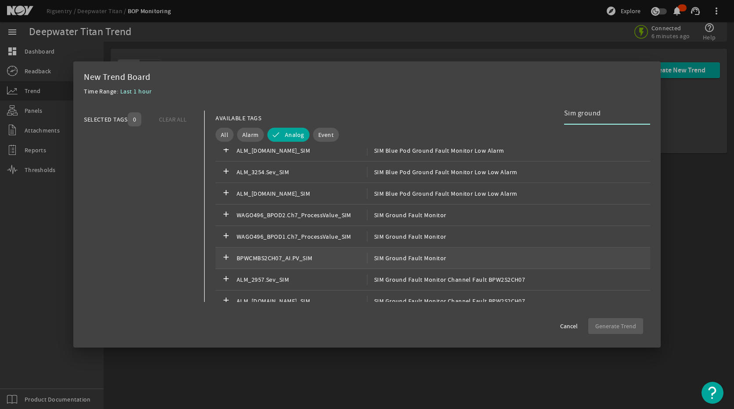
scroll to position [44, 0]
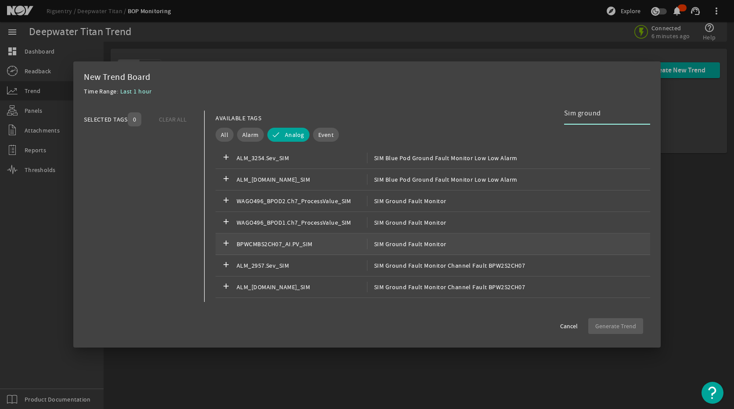
type input "Sim ground"
click at [446, 249] on div "add BPWCMBS2CH07_AI.PV_SIM SIM Ground Fault Monitor" at bounding box center [433, 245] width 435 height 22
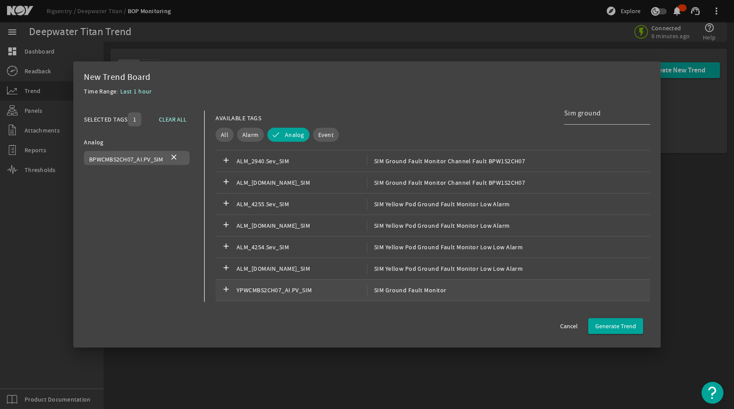
scroll to position [219, 0]
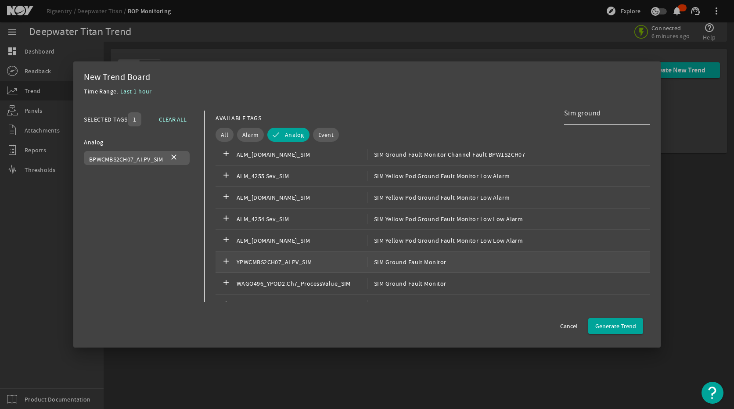
click at [558, 265] on div "add YPWCMBS2CH07_AI.PV_SIM SIM Ground Fault Monitor" at bounding box center [433, 263] width 435 height 22
click at [610, 327] on span "Generate Trend" at bounding box center [615, 326] width 41 height 9
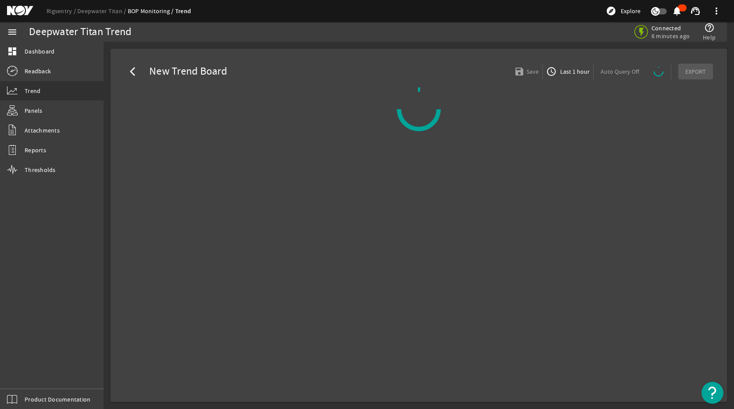
select select "ALL"
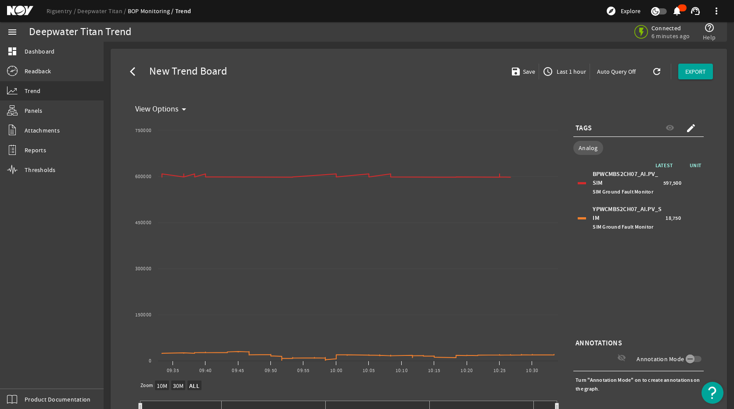
click at [645, 217] on div "YPWCMBS2CH07_AI.PV_SIM SIM Ground Fault Monitor" at bounding box center [628, 218] width 71 height 26
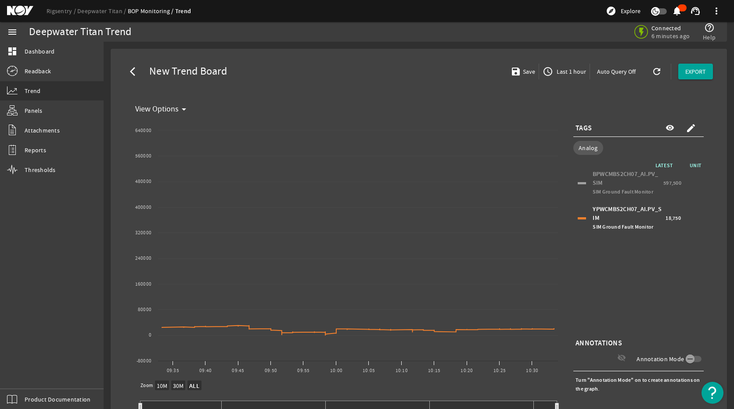
click at [629, 176] on div "BPWCMBS2CH07_AI.PV_SIM SIM Ground Fault Monitor" at bounding box center [627, 183] width 68 height 26
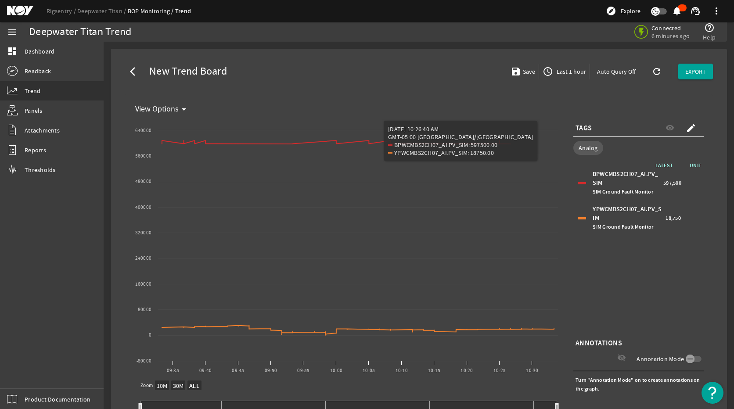
click at [543, 72] on mat-icon "access_time" at bounding box center [548, 71] width 11 height 11
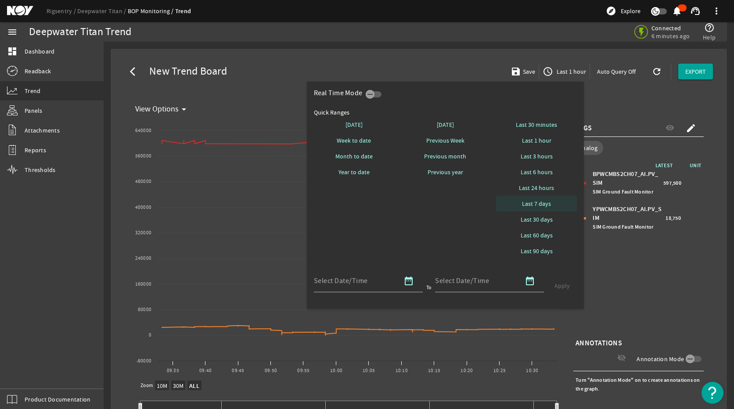
click at [549, 206] on span "Last 7 days" at bounding box center [536, 203] width 29 height 9
select select "10M"
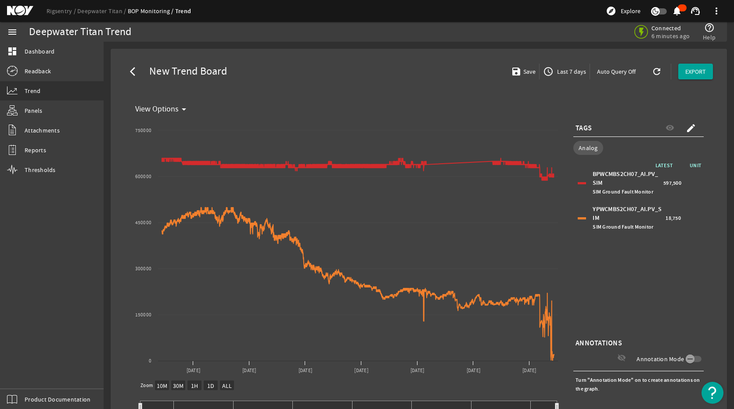
click at [725, 275] on rigsentry-mat-card "arrow_back_ios New Trend Board save Save access_time Last 7 days Auto Query Off…" at bounding box center [419, 252] width 630 height 420
click at [565, 73] on span "Last 7 days" at bounding box center [570, 71] width 31 height 9
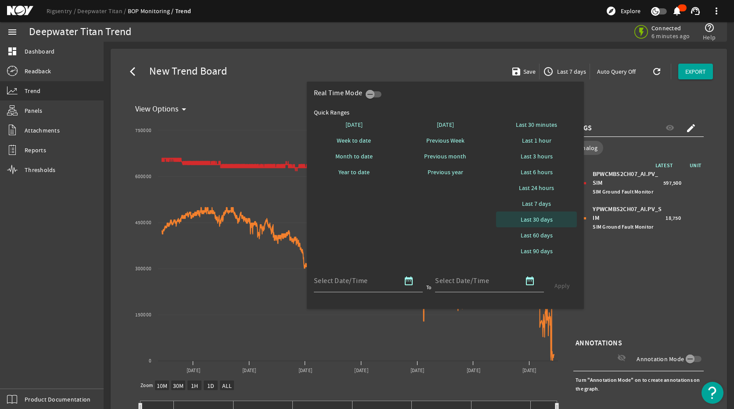
click at [556, 212] on span at bounding box center [536, 219] width 81 height 21
select select "10M"
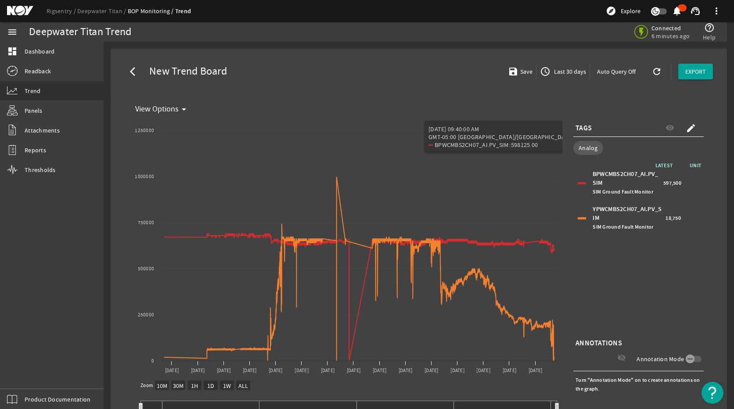
click at [635, 324] on div "LATEST UNIT BPWCMBS2CH07_AI.PV_SIM SIM Ground Fault Monitor 597,500 YPWCMBS2CH0…" at bounding box center [638, 249] width 130 height 176
click at [683, 291] on div "LATEST UNIT BPWCMBS2CH07_AI.PV_SIM SIM Ground Fault Monitor 597,500 YPWCMBS2CH0…" at bounding box center [638, 249] width 130 height 176
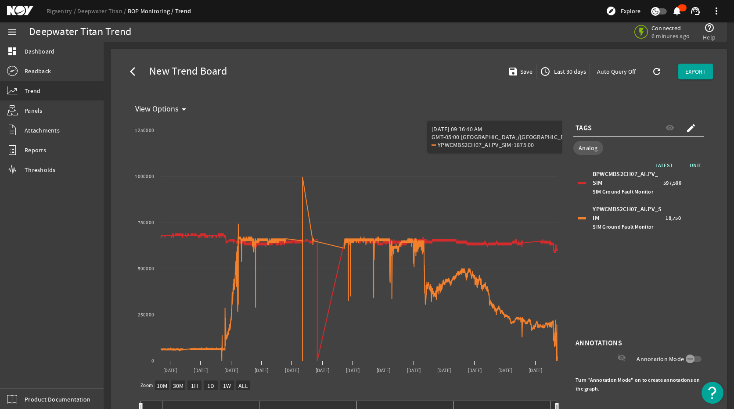
click at [675, 307] on div "LATEST UNIT BPWCMBS2CH07_AI.PV_SIM SIM Ground Fault Monitor 597,500 YPWCMBS2CH0…" at bounding box center [638, 249] width 130 height 176
click at [642, 277] on div "LATEST UNIT BPWCMBS2CH07_AI.PV_SIM SIM Ground Fault Monitor 597,500 YPWCMBS2CH0…" at bounding box center [638, 249] width 130 height 176
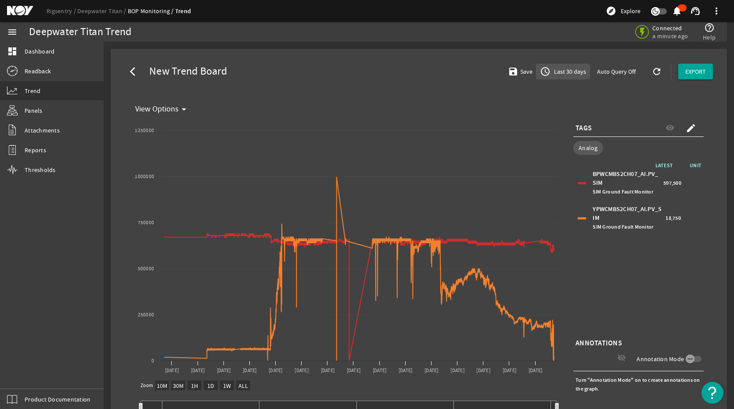
click at [553, 70] on span "Last 30 days" at bounding box center [569, 71] width 34 height 9
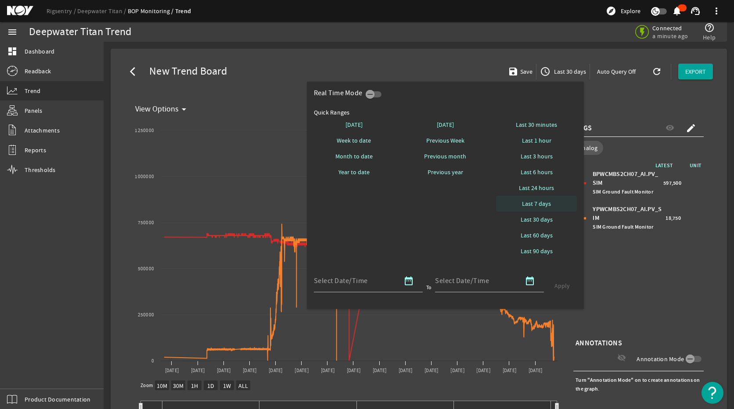
click at [557, 207] on span at bounding box center [536, 203] width 81 height 21
select select "10M"
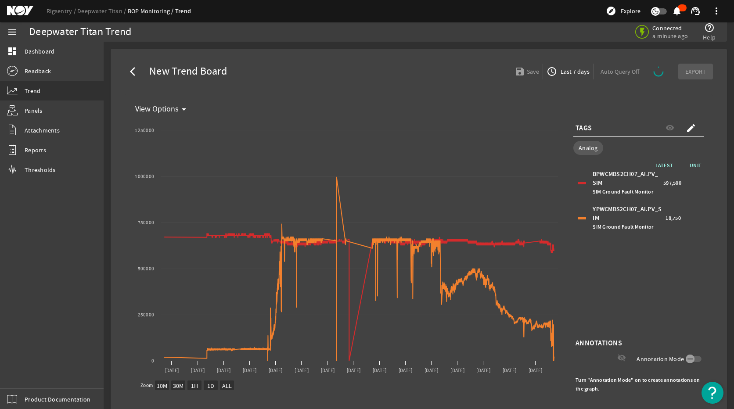
click at [669, 273] on div "LATEST UNIT BPWCMBS2CH07_AI.PV_SIM SIM Ground Fault Monitor 597,500 YPWCMBS2CH0…" at bounding box center [638, 249] width 130 height 176
click at [564, 72] on span "Last 7 days" at bounding box center [574, 71] width 31 height 9
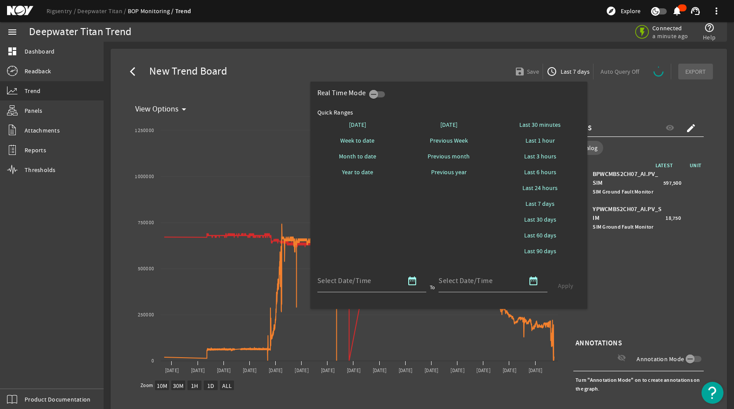
click at [676, 295] on div at bounding box center [367, 204] width 734 height 409
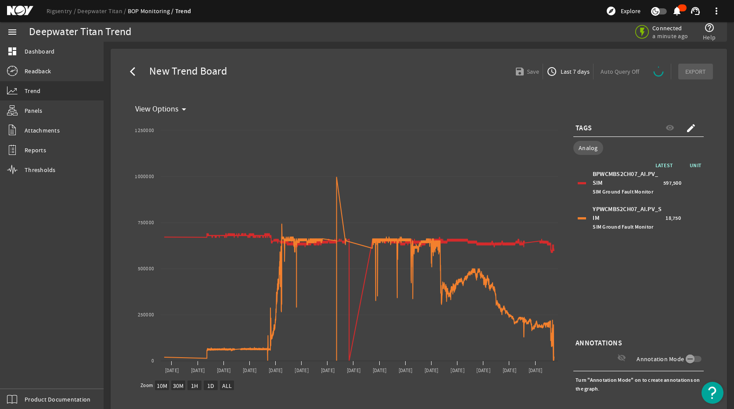
click at [636, 214] on div "YPWCMBS2CH07_AI.PV_SIM SIM Ground Fault Monitor" at bounding box center [628, 218] width 71 height 26
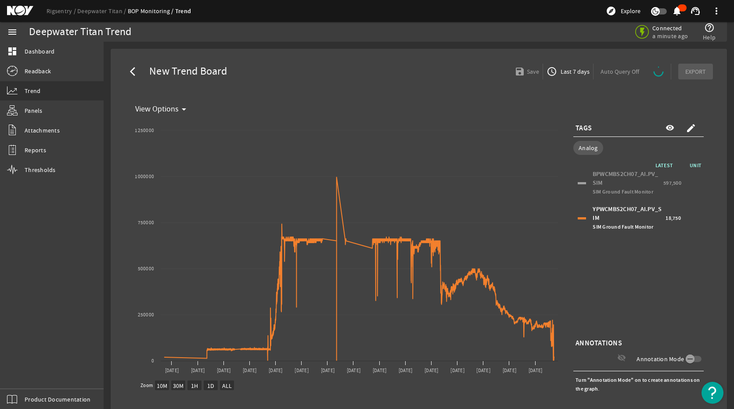
click at [609, 185] on div "BPWCMBS2CH07_AI.PV_SIM SIM Ground Fault Monitor" at bounding box center [627, 183] width 68 height 26
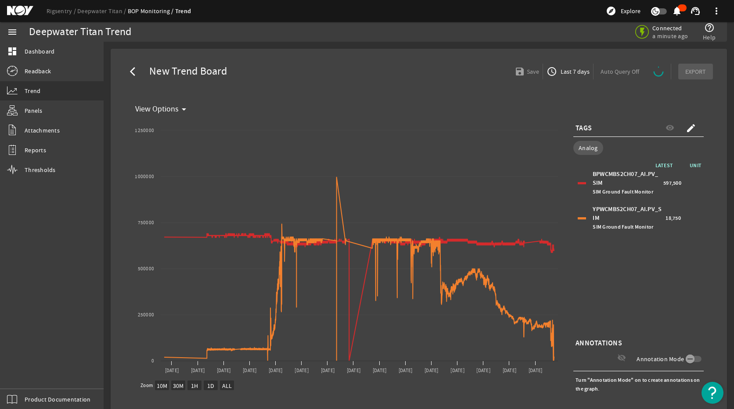
click at [604, 230] on span "SIM Ground Fault Monitor" at bounding box center [623, 226] width 61 height 7
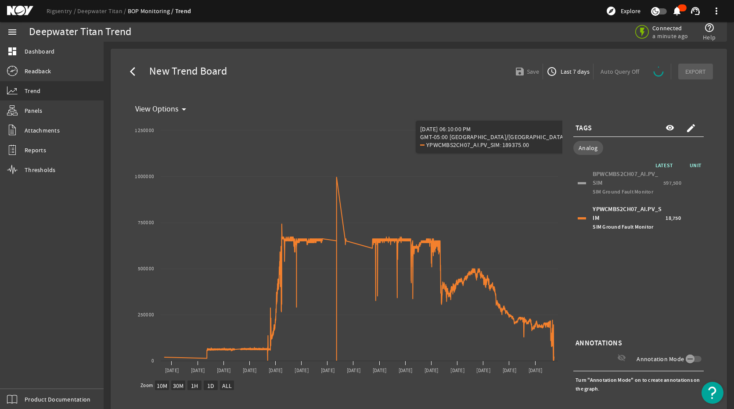
click at [696, 286] on div "LATEST UNIT BPWCMBS2CH07_AI.PV_SIM SIM Ground Fault Monitor 597,500 YPWCMBS2CH0…" at bounding box center [638, 249] width 130 height 176
click at [557, 67] on span "access_time Last 7 days" at bounding box center [567, 71] width 43 height 11
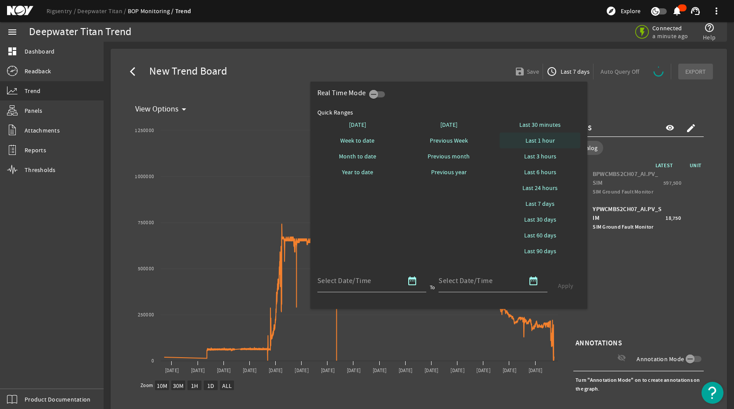
click at [552, 141] on span "Last 1 hour" at bounding box center [539, 140] width 29 height 9
select select "10M"
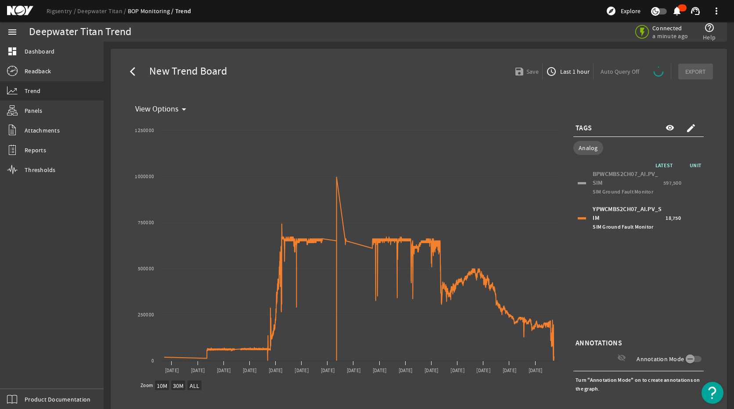
click at [694, 261] on div "LATEST UNIT BPWCMBS2CH07_AI.PV_SIM SIM Ground Fault Monitor 597,500 YPWCMBS2CH0…" at bounding box center [638, 249] width 130 height 176
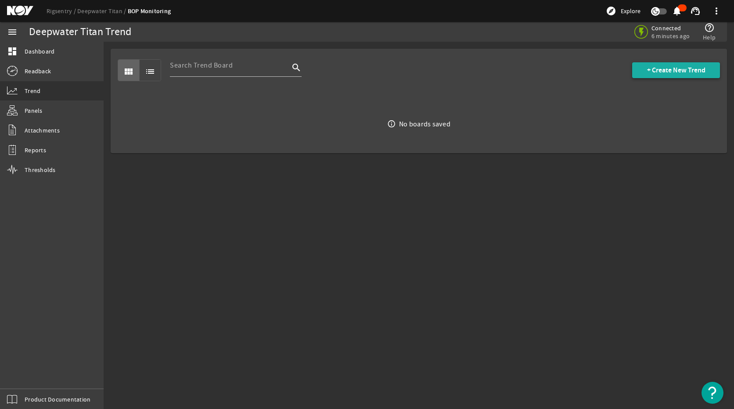
click at [675, 65] on span at bounding box center [676, 70] width 88 height 21
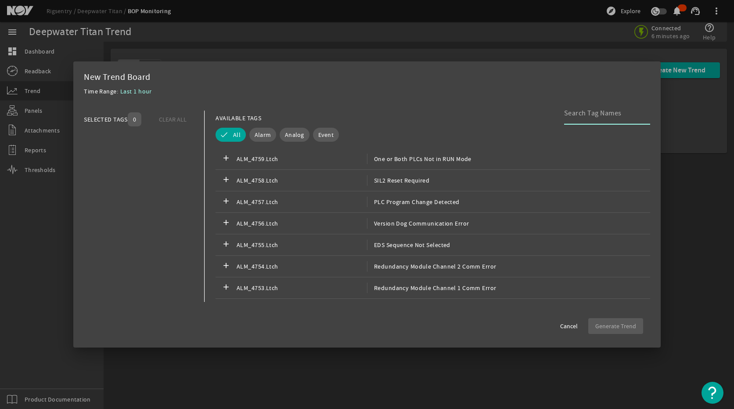
click at [599, 116] on input at bounding box center [603, 113] width 79 height 11
click at [585, 111] on input at bounding box center [603, 113] width 79 height 11
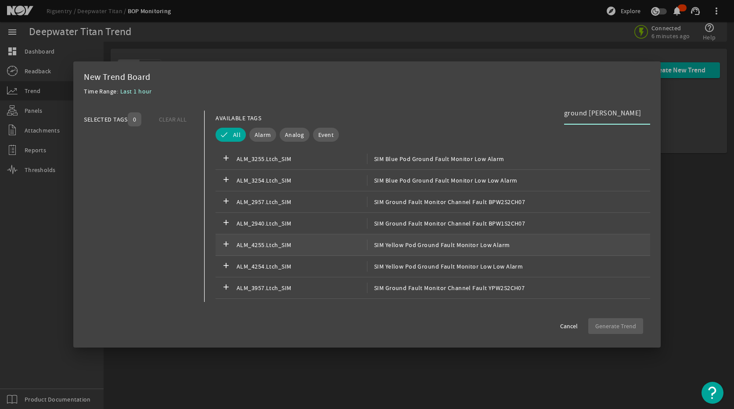
type input "ground [PERSON_NAME]"
click at [511, 238] on div "add ALM_4255.Ltch_SIM SIM Yellow Pod Ground Fault Monitor Low Alarm" at bounding box center [433, 245] width 435 height 22
click at [568, 263] on div "add ALM_4254.Ltch_SIM SIM Yellow Pod Ground Fault Monitor Low Low Alarm" at bounding box center [433, 267] width 435 height 22
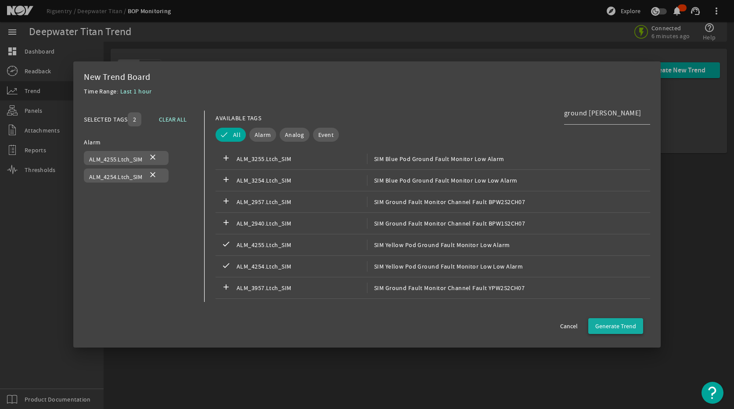
click at [622, 326] on span "Generate Trend" at bounding box center [615, 326] width 41 height 9
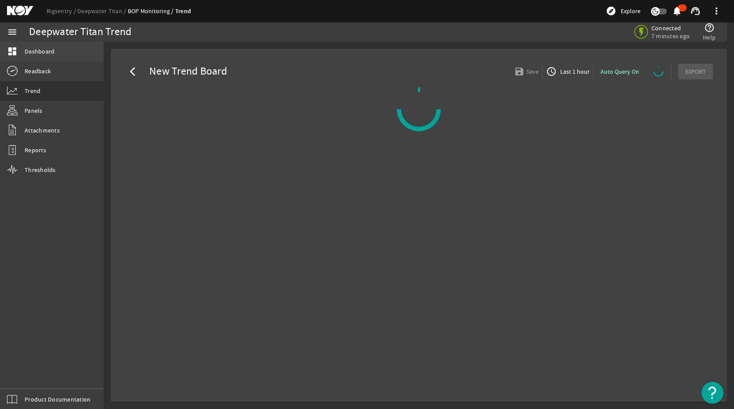
click at [52, 55] on span "Dashboard" at bounding box center [40, 51] width 30 height 9
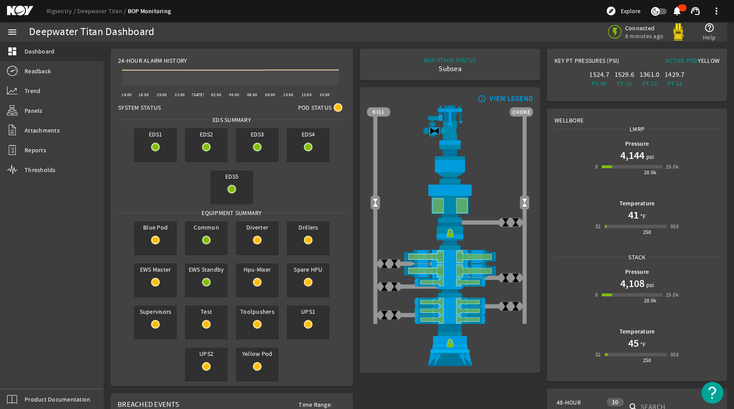
click at [490, 392] on div "BOP STACK STATUS Subsea END OF WELL - ACTIVE STACK - info_outline VIEW LEGEND" at bounding box center [449, 393] width 187 height 696
click at [39, 97] on link "Trend" at bounding box center [52, 90] width 104 height 19
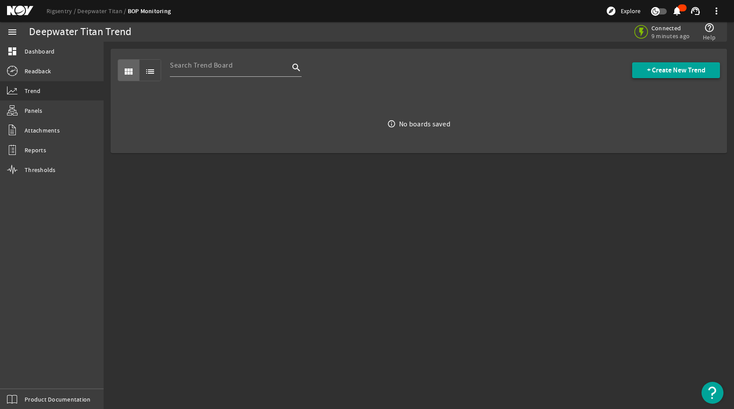
click at [655, 68] on span "+ Create New Trend" at bounding box center [676, 70] width 58 height 9
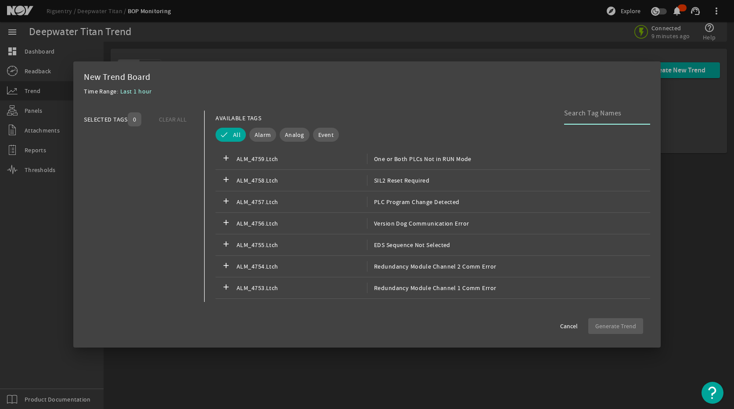
click at [615, 114] on input at bounding box center [603, 113] width 79 height 11
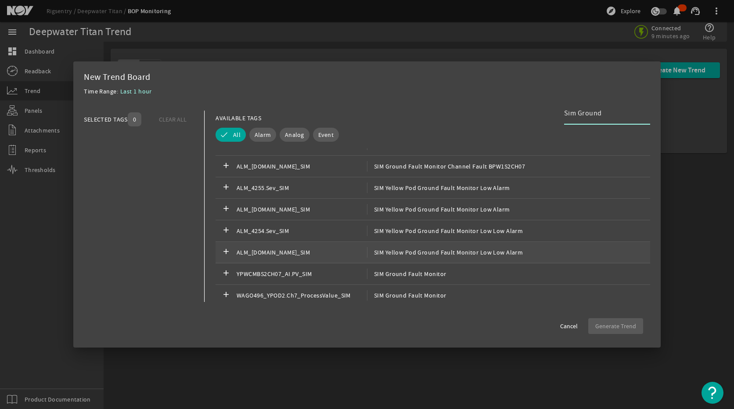
scroll to position [395, 0]
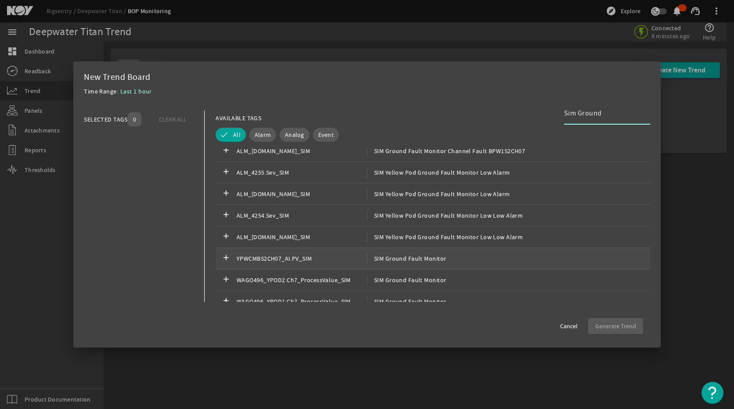
type input "Sim Ground"
click at [421, 262] on span "SIM Ground Fault Monitor" at bounding box center [406, 258] width 79 height 11
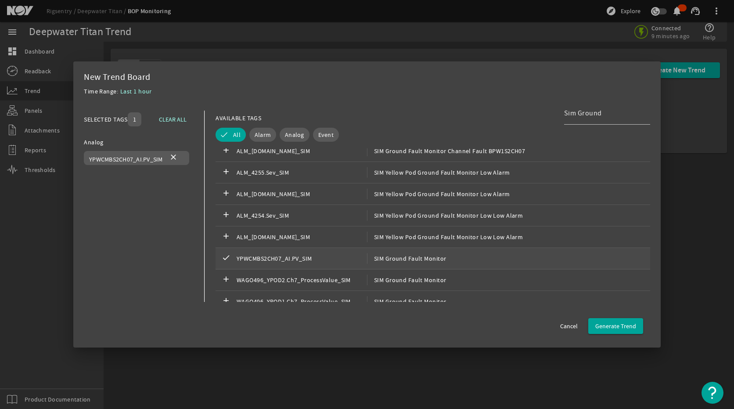
scroll to position [439, 0]
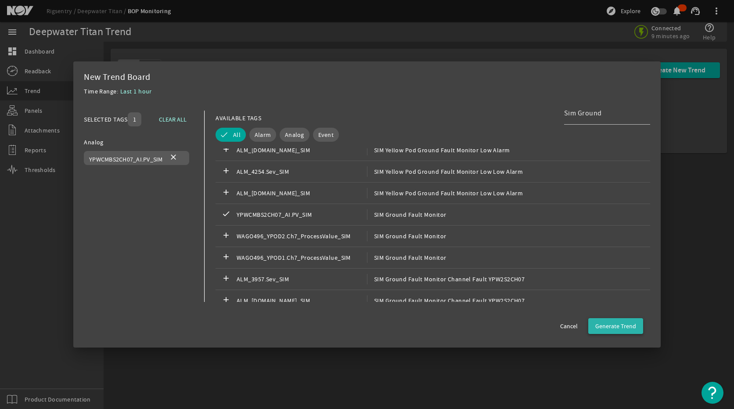
click at [627, 323] on span "Generate Trend" at bounding box center [615, 326] width 41 height 9
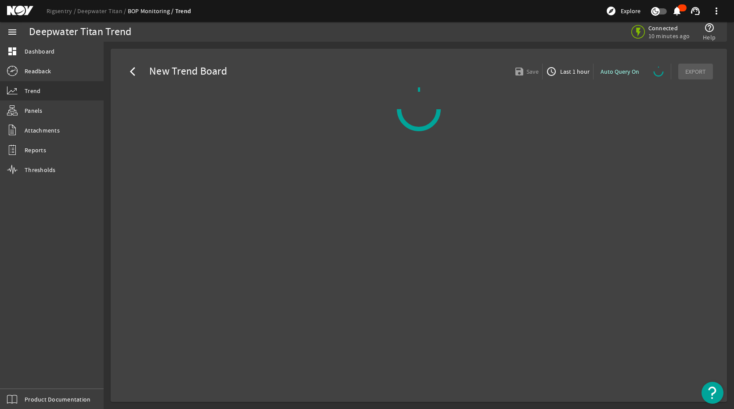
select select "ALL"
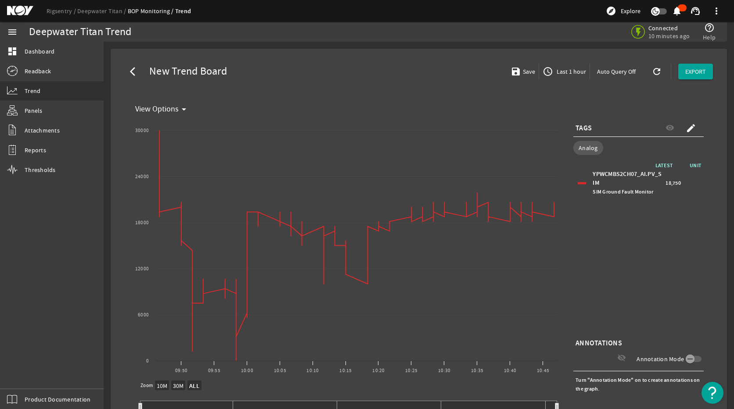
click at [545, 70] on mat-icon "access_time" at bounding box center [548, 71] width 11 height 11
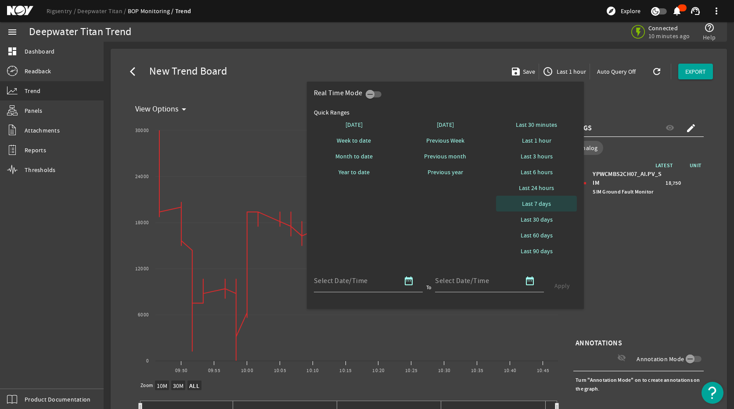
click at [551, 206] on span at bounding box center [536, 203] width 81 height 21
select select "10M"
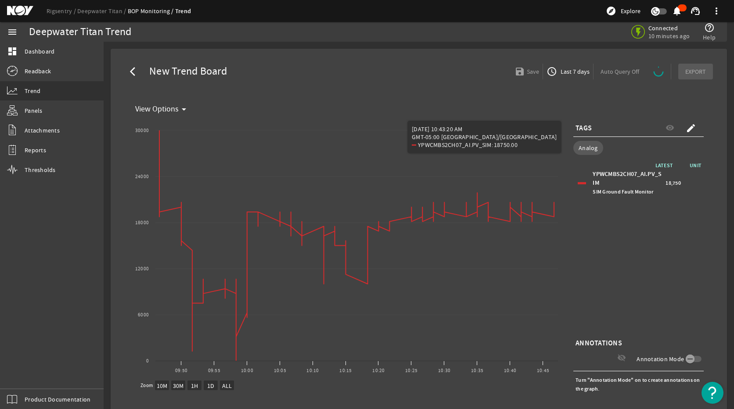
click at [676, 265] on div "LATEST UNIT YPWCMBS2CH07_AI.PV_SIM SIM Ground Fault Monitor 18,750" at bounding box center [638, 249] width 130 height 176
click at [684, 249] on div "LATEST UNIT YPWCMBS2CH07_AI.PV_SIM SIM Ground Fault Monitor 18,750" at bounding box center [638, 249] width 130 height 176
click at [665, 253] on div "LATEST UNIT YPWCMBS2CH07_AI.PV_SIM SIM Ground Fault Monitor 18,750" at bounding box center [638, 249] width 130 height 176
drag, startPoint x: 654, startPoint y: 259, endPoint x: 656, endPoint y: 251, distance: 8.1
click at [654, 258] on div "LATEST UNIT YPWCMBS2CH07_AI.PV_SIM SIM Ground Fault Monitor 18,750" at bounding box center [638, 249] width 130 height 176
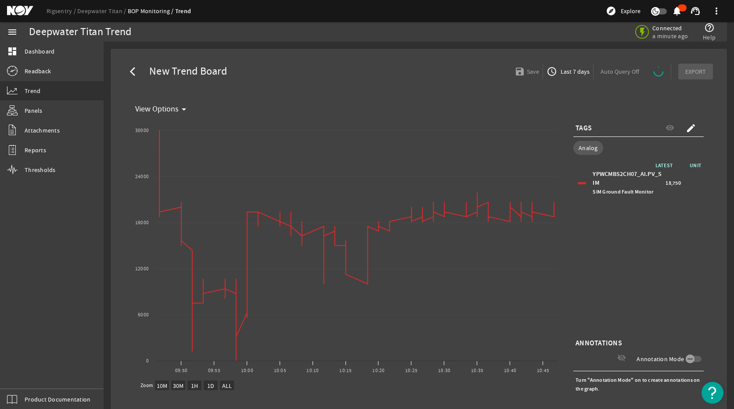
click at [563, 73] on span "Last 7 days" at bounding box center [574, 71] width 31 height 9
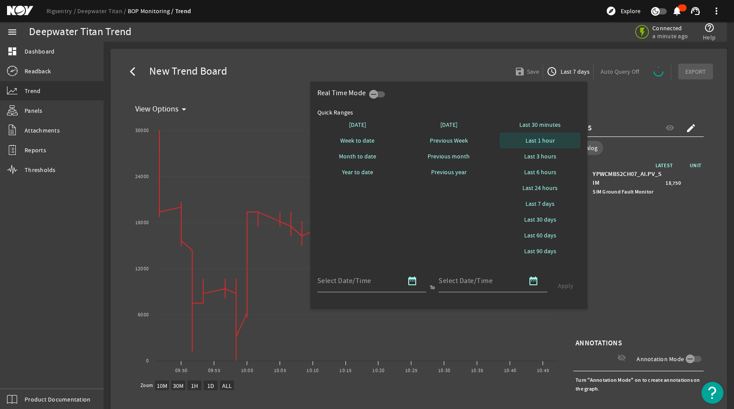
click at [555, 137] on span at bounding box center [540, 140] width 81 height 21
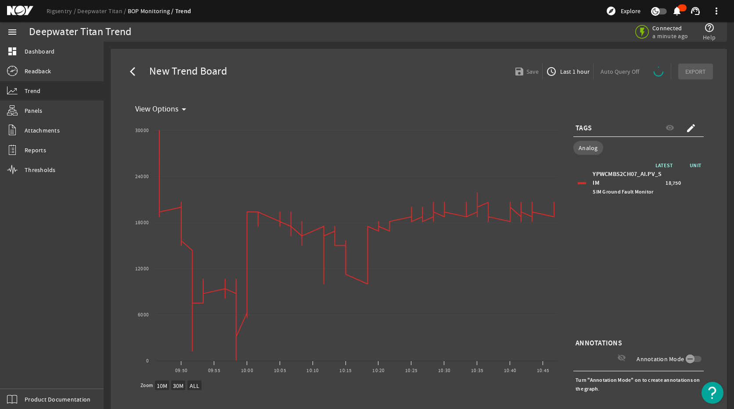
select select "ALL"
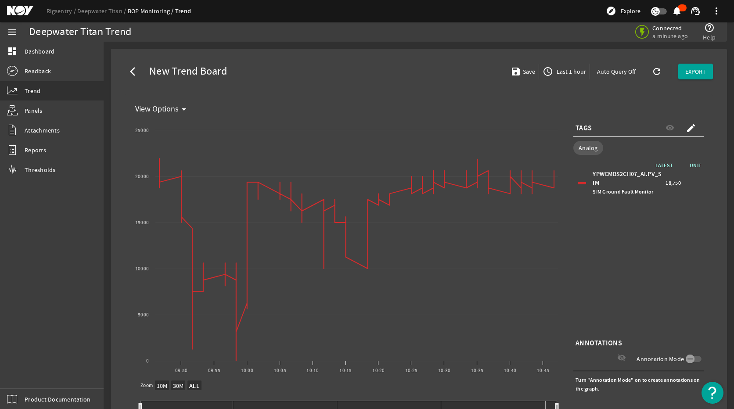
click at [548, 70] on mat-icon "access_time" at bounding box center [548, 71] width 11 height 11
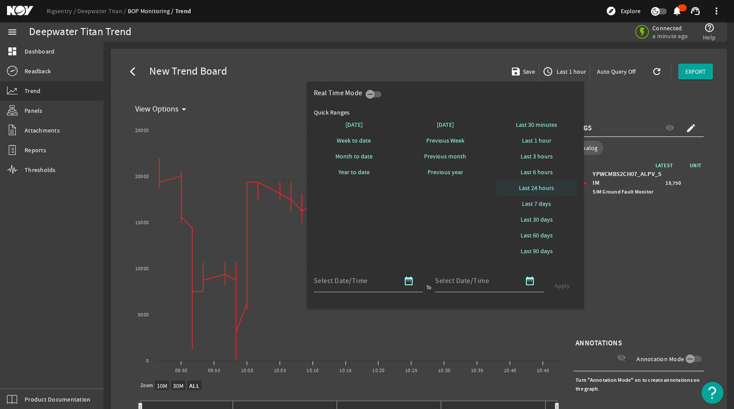
click at [542, 183] on span at bounding box center [536, 187] width 81 height 21
select select "10M"
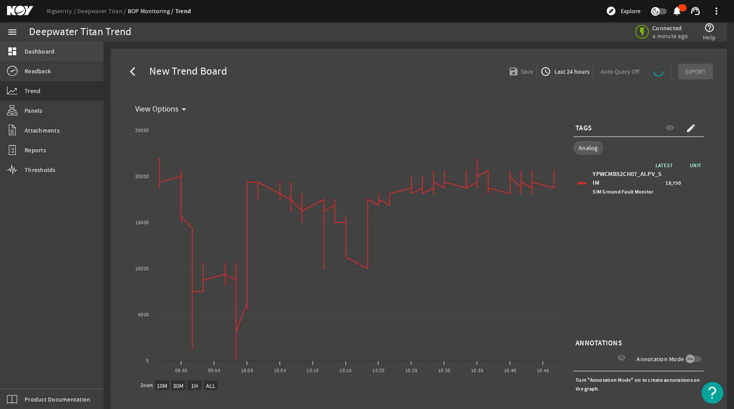
click at [48, 52] on span "Dashboard" at bounding box center [40, 51] width 30 height 9
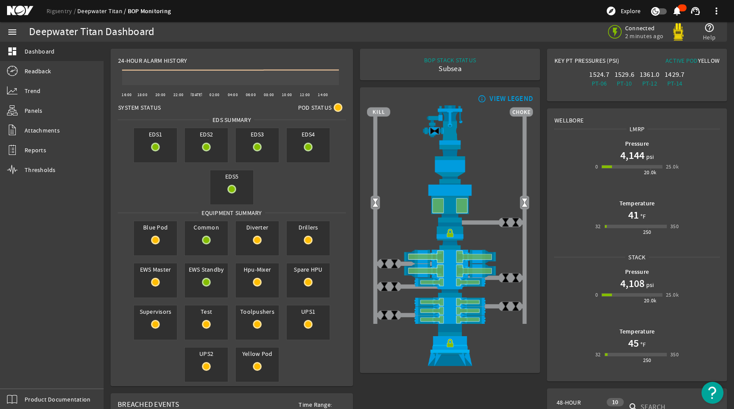
click at [110, 10] on link "Deepwater Titan" at bounding box center [102, 11] width 50 height 8
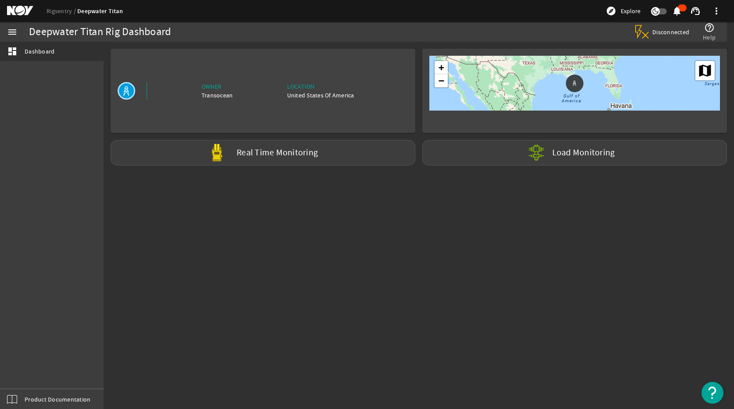
click at [678, 34] on span "Disconnected" at bounding box center [670, 32] width 37 height 8
click at [646, 36] on mat-icon at bounding box center [640, 30] width 11 height 11
click at [321, 162] on div "Real Time Monitoring" at bounding box center [263, 152] width 305 height 25
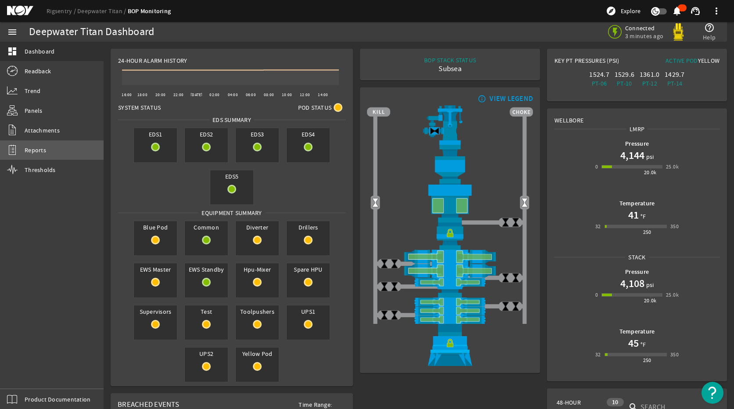
click at [29, 156] on link "Reports" at bounding box center [52, 149] width 104 height 19
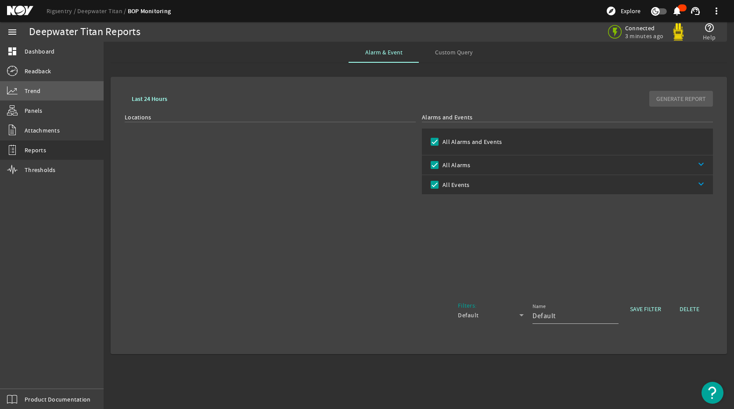
click at [69, 87] on link "Trend" at bounding box center [52, 90] width 104 height 19
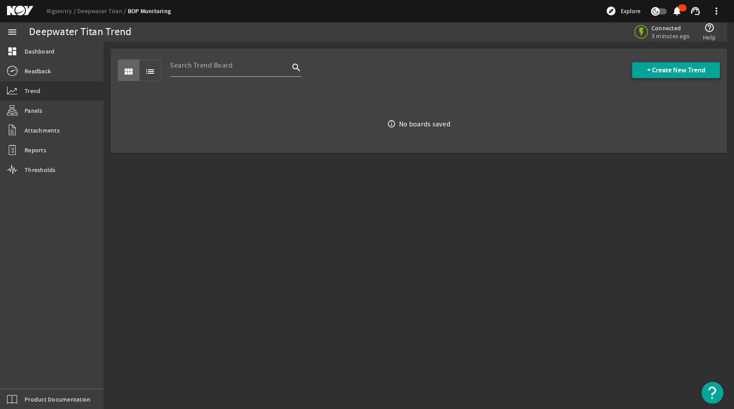
click at [681, 74] on span "+ Create New Trend" at bounding box center [676, 70] width 58 height 9
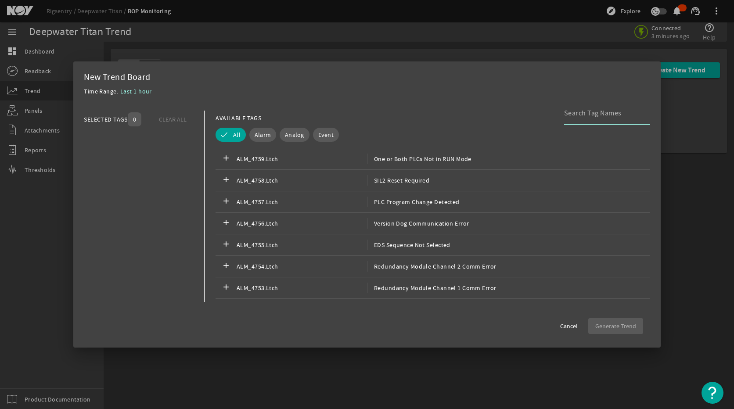
click at [593, 117] on input at bounding box center [603, 113] width 79 height 11
type input "g"
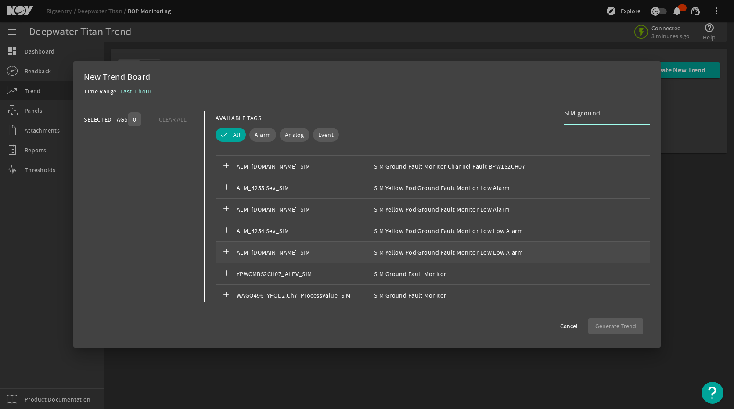
scroll to position [395, 0]
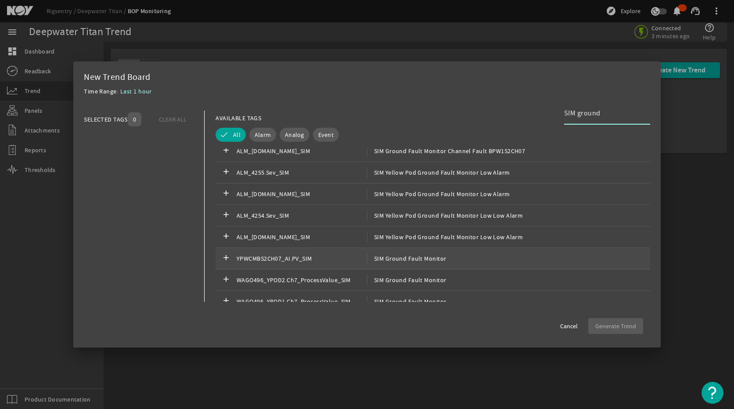
type input "SIM ground"
click at [496, 257] on div "add YPWCMBS2CH07_AI.PV_SIM SIM Ground Fault Monitor" at bounding box center [433, 259] width 435 height 22
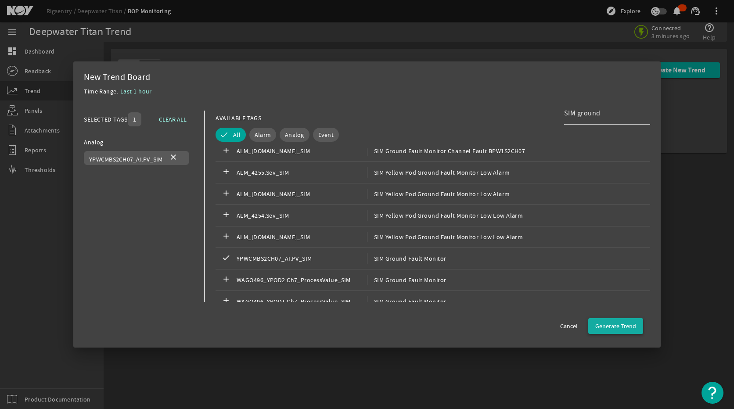
click at [626, 326] on span "Generate Trend" at bounding box center [615, 326] width 41 height 9
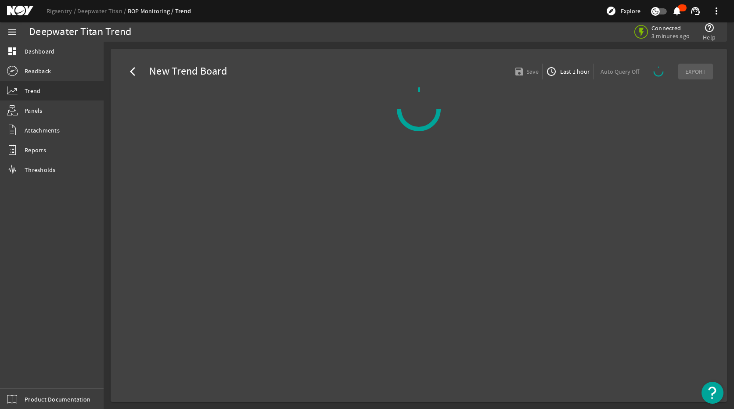
select select "ALL"
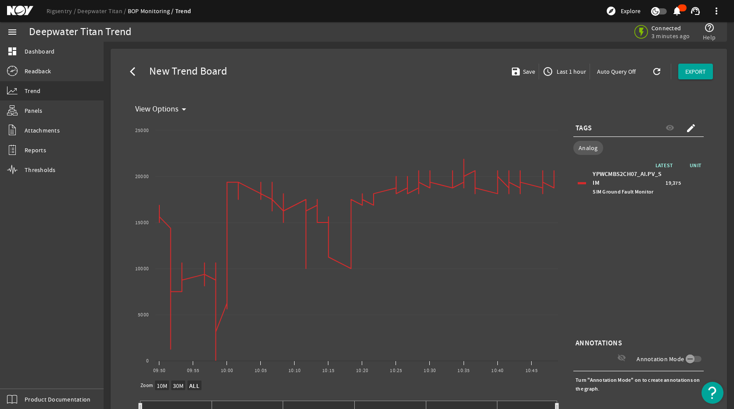
click at [568, 71] on span "Last 1 hour" at bounding box center [570, 71] width 31 height 9
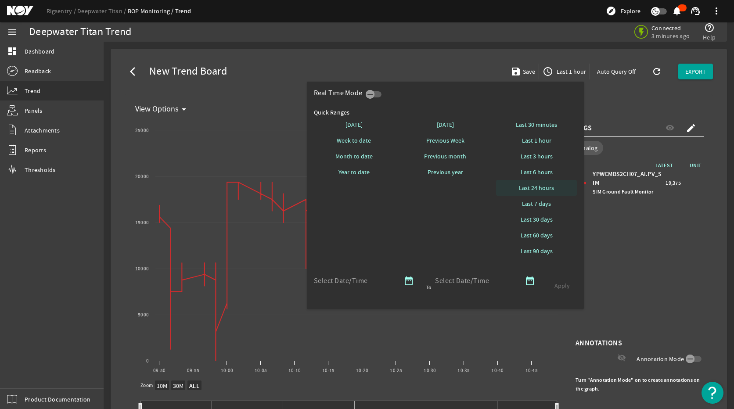
click at [548, 184] on span "Last 24 hours" at bounding box center [536, 187] width 35 height 9
select select "10M"
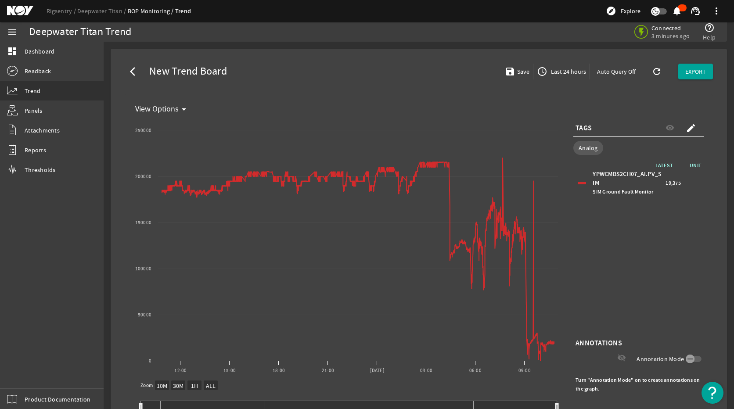
click at [549, 71] on span "Last 24 hours" at bounding box center [567, 71] width 37 height 9
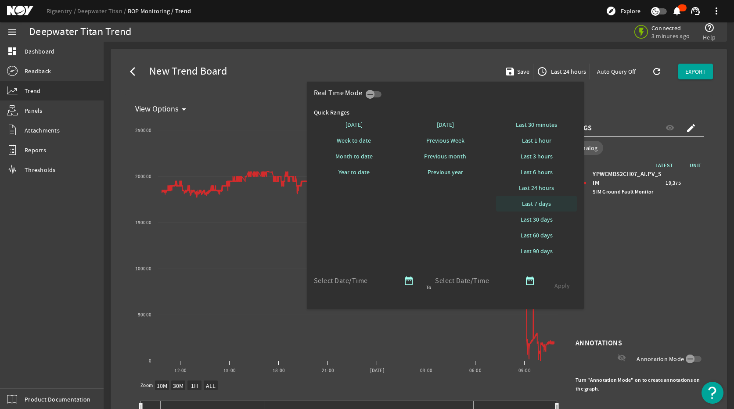
click at [537, 207] on span "Last 7 days" at bounding box center [536, 203] width 29 height 9
select select "10M"
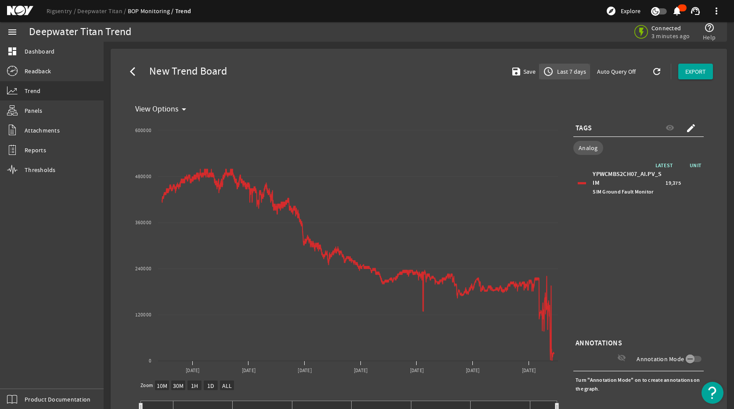
click at [555, 75] on span "Last 7 days" at bounding box center [570, 71] width 31 height 9
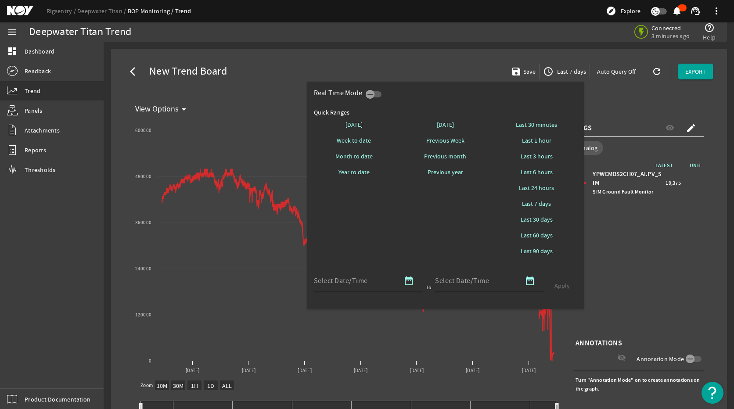
click at [688, 258] on div at bounding box center [367, 204] width 734 height 409
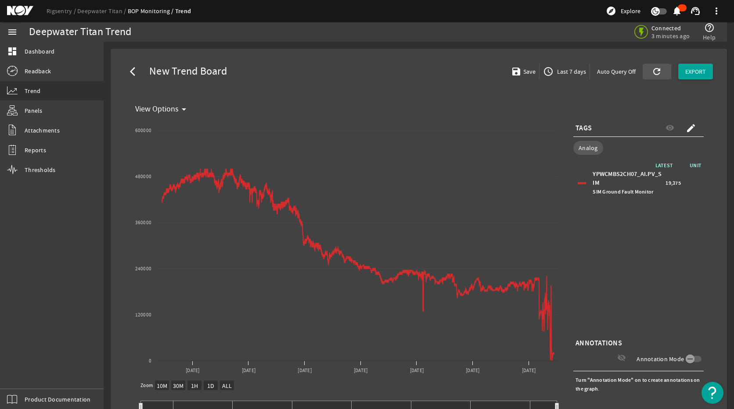
click at [654, 72] on mat-icon "refresh" at bounding box center [654, 71] width 7 height 11
click at [654, 72] on circle at bounding box center [659, 72] width 10 height 10
click at [682, 260] on div "LATEST UNIT YPWCMBS2CH07_AI.PV_SIM SIM Ground Fault Monitor 19,375" at bounding box center [638, 249] width 130 height 176
click at [573, 71] on span "Last 7 days" at bounding box center [574, 71] width 31 height 9
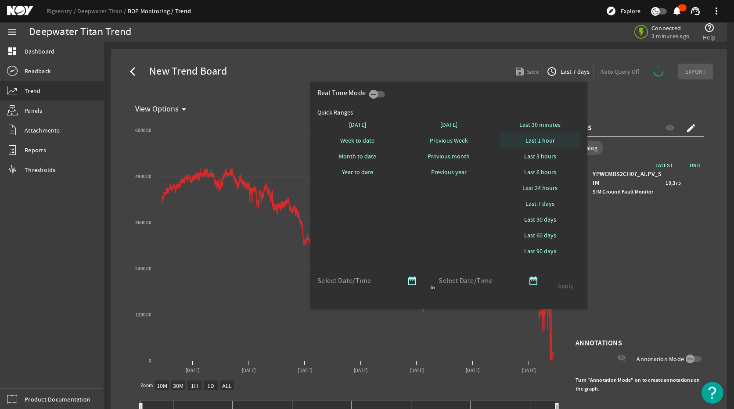
click at [563, 140] on span at bounding box center [540, 140] width 81 height 21
select select "10M"
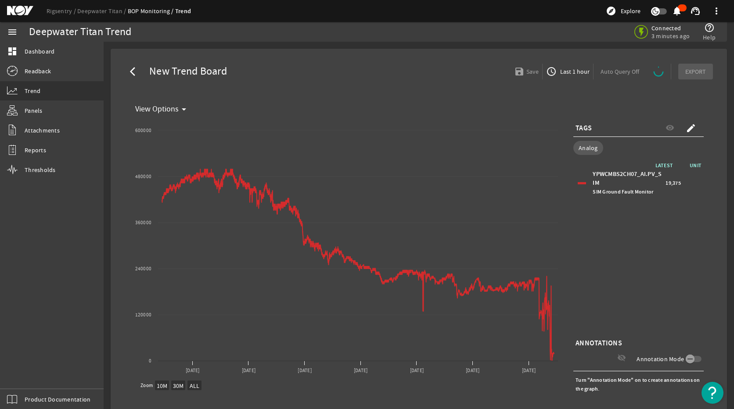
drag, startPoint x: 665, startPoint y: 313, endPoint x: 668, endPoint y: 307, distance: 7.5
click at [667, 311] on div "LATEST UNIT YPWCMBS2CH07_AI.PV_SIM SIM Ground Fault Monitor 19,375" at bounding box center [638, 249] width 130 height 176
click at [648, 80] on div "arrow_back_ios New Trend Board save Save access_time Last 1 hour Auto Query Off…" at bounding box center [419, 72] width 602 height 32
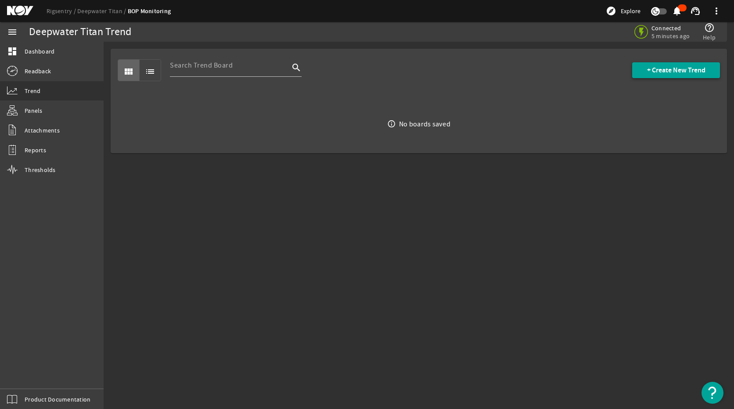
click at [666, 67] on span "+ Create New Trend" at bounding box center [676, 70] width 58 height 9
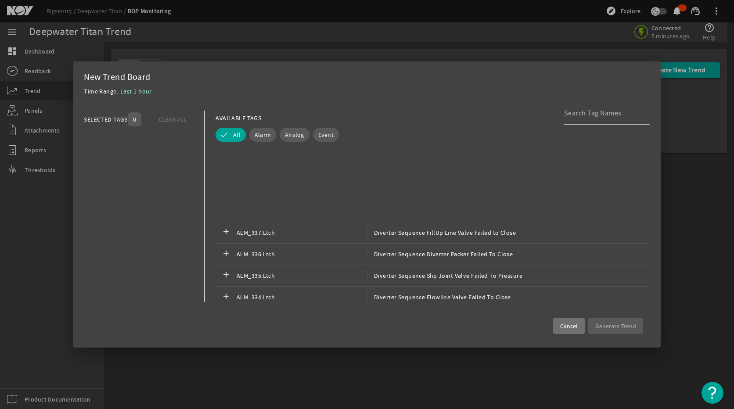
scroll to position [746, 0]
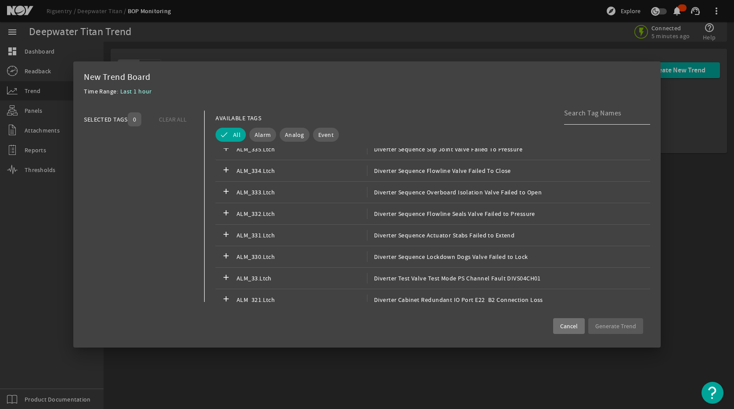
click at [585, 115] on input at bounding box center [603, 113] width 79 height 11
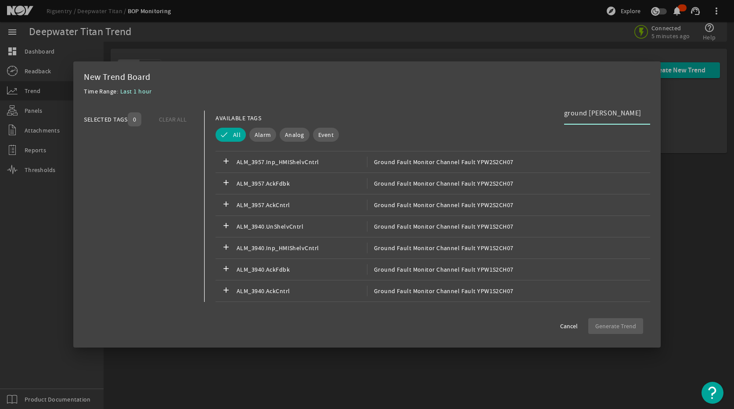
scroll to position [733, 0]
click at [565, 113] on input "ground [PERSON_NAME]" at bounding box center [603, 113] width 79 height 11
type input "SIM ground fault"
click at [504, 272] on span "SIM Ground Fault Monitor Channel Fault YPW1S2CH07" at bounding box center [446, 269] width 158 height 11
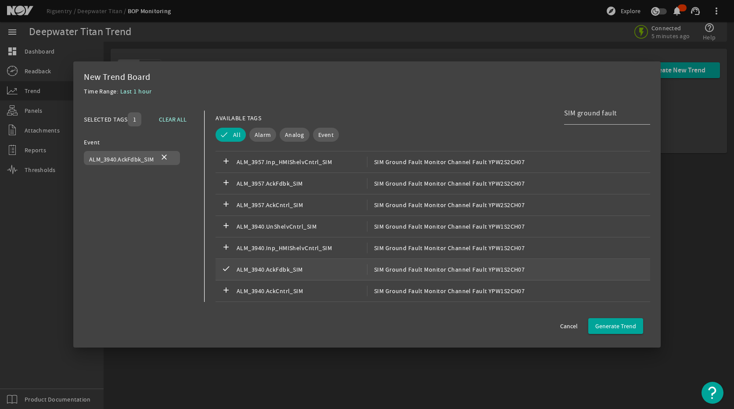
click at [505, 274] on span "SIM Ground Fault Monitor Channel Fault YPW1S2CH07" at bounding box center [446, 269] width 158 height 11
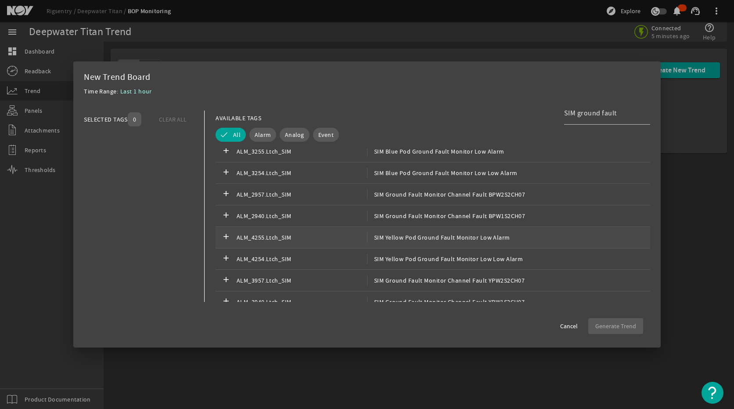
scroll to position [0, 0]
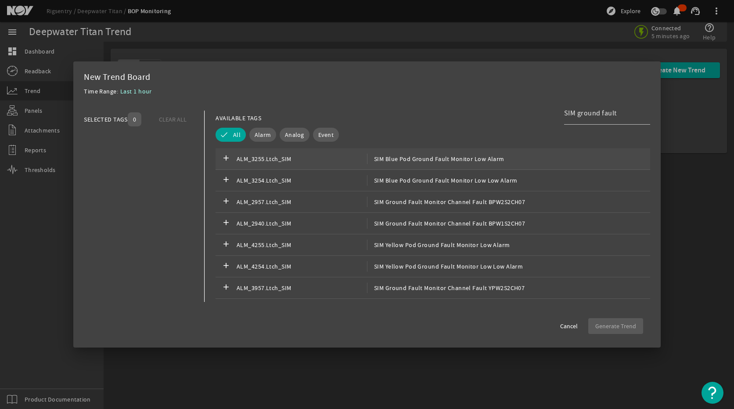
click at [496, 162] on span "SIM Blue Pod Ground Fault Monitor Low Alarm" at bounding box center [435, 159] width 137 height 11
click at [616, 331] on span "button" at bounding box center [615, 326] width 55 height 21
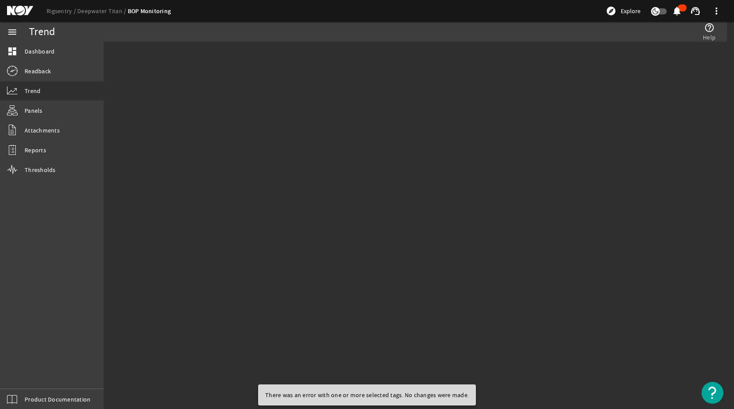
click at [468, 118] on mat-sidenav-content "Trend help_outline Help" at bounding box center [419, 225] width 630 height 367
click at [235, 252] on mat-sidenav-content "Trend help_outline Help" at bounding box center [419, 225] width 630 height 367
click at [65, 54] on link "dashboard Dashboard" at bounding box center [52, 51] width 104 height 19
click at [47, 55] on span "Dashboard" at bounding box center [40, 51] width 30 height 9
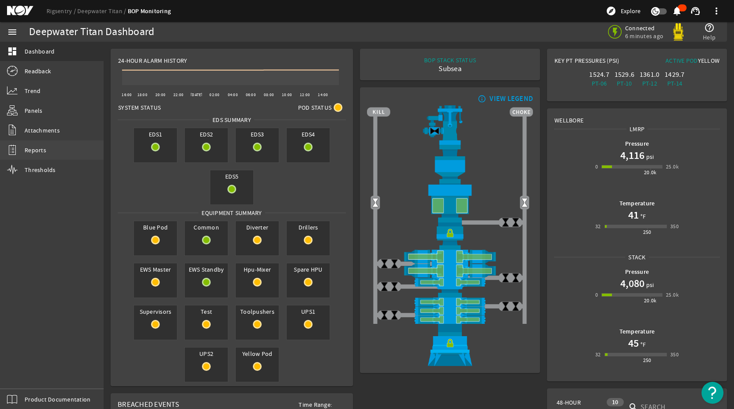
click at [54, 144] on link "Reports" at bounding box center [52, 149] width 104 height 19
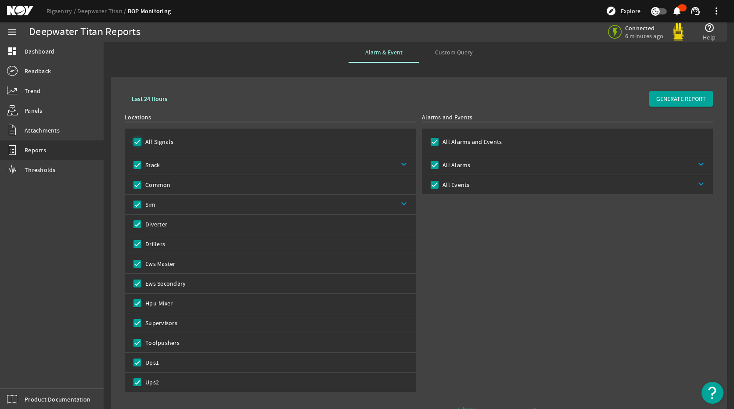
click at [137, 146] on input "All Signals" at bounding box center [137, 142] width 12 height 12
click at [399, 204] on link "keyboard_arrow_down" at bounding box center [285, 204] width 260 height 19
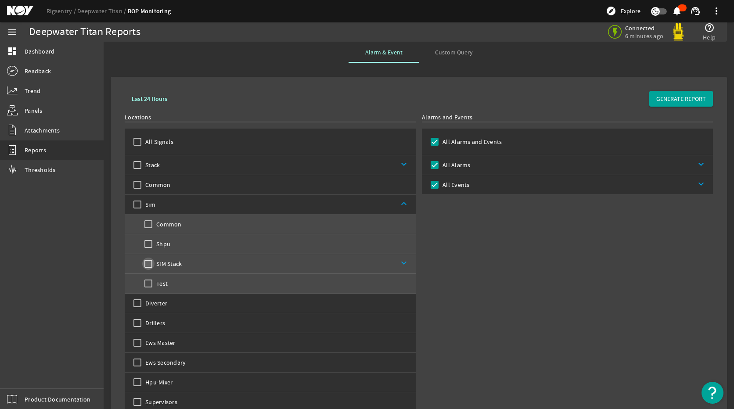
click at [148, 263] on input "SIM Stack" at bounding box center [148, 264] width 12 height 12
click at [386, 269] on link "keyboard_arrow_down" at bounding box center [299, 263] width 234 height 19
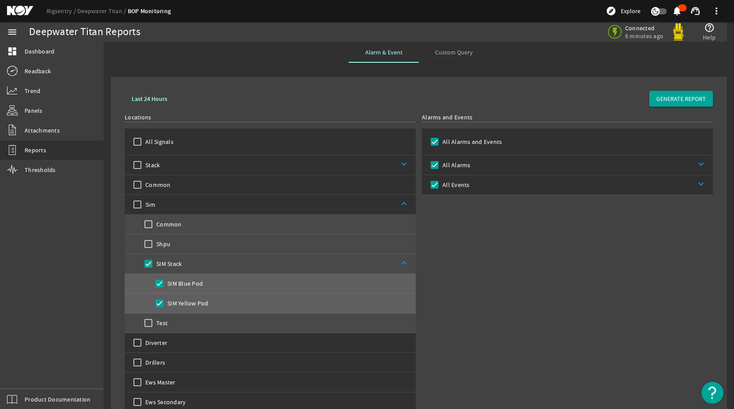
click at [691, 165] on link "keyboard_arrow_down" at bounding box center [592, 164] width 243 height 19
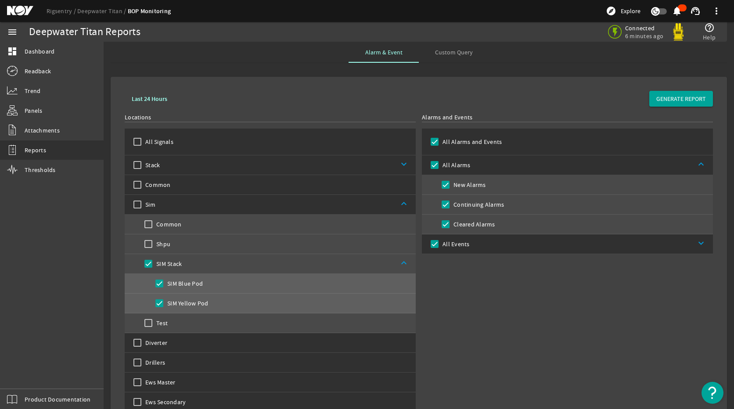
click at [693, 164] on link "keyboard_arrow_up" at bounding box center [592, 164] width 243 height 19
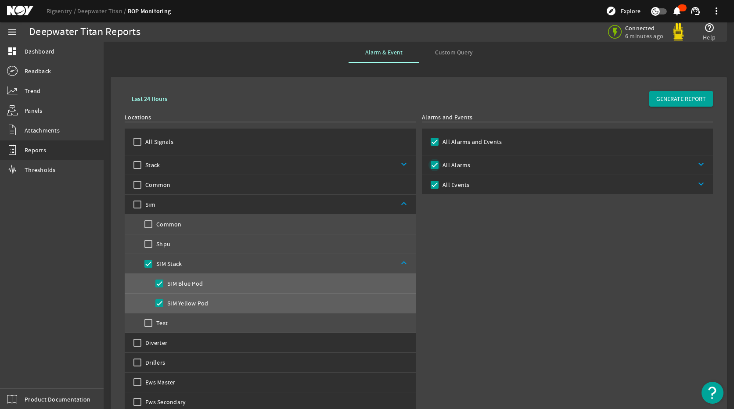
click at [431, 160] on input "All Alarms" at bounding box center [434, 165] width 12 height 12
click at [164, 95] on b "Last 24 Hours" at bounding box center [150, 99] width 36 height 8
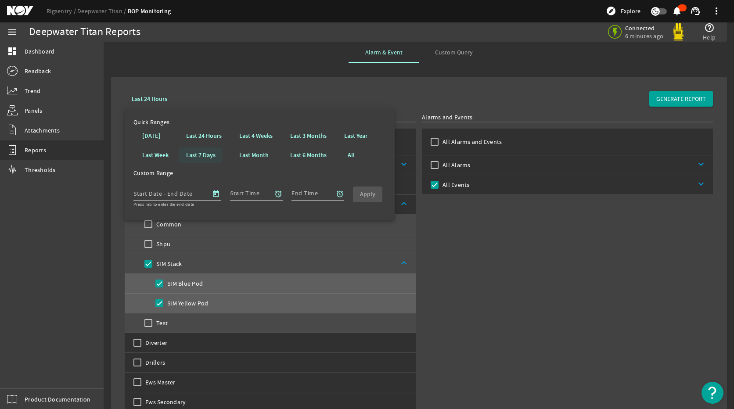
click at [208, 157] on b "Last 7 Days" at bounding box center [200, 155] width 29 height 9
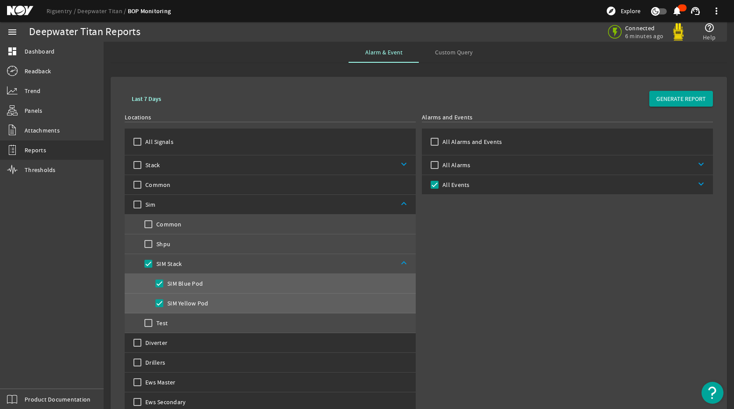
click at [507, 307] on div "Alarms and Events All Alarms and Events All Alarms keyboard_arrow_down All Even…" at bounding box center [567, 312] width 291 height 398
click at [162, 284] on input "SIM Blue Pod" at bounding box center [159, 283] width 12 height 12
click at [498, 301] on div "Alarms and Events All Alarms and Events All Alarms keyboard_arrow_down All Even…" at bounding box center [567, 312] width 291 height 398
click at [671, 101] on span "GENERATE REPORT" at bounding box center [681, 98] width 50 height 9
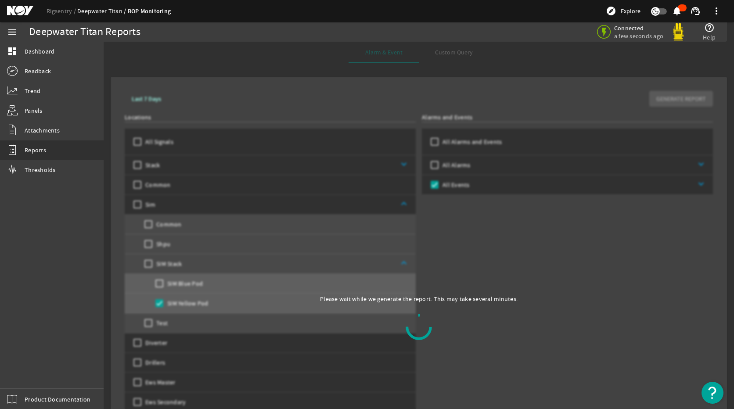
click at [103, 11] on link "Deepwater Titan" at bounding box center [102, 11] width 50 height 8
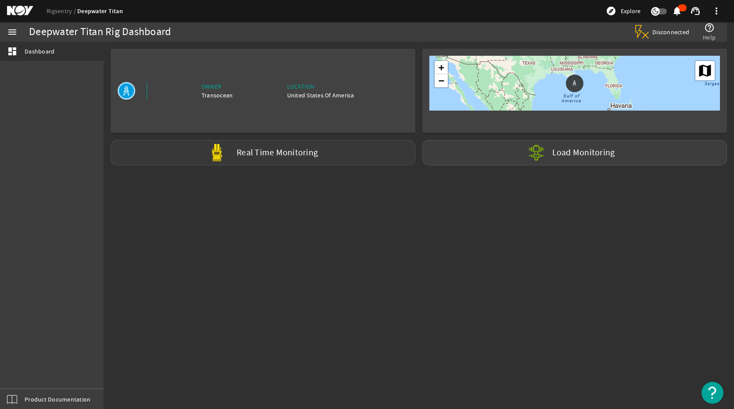
click at [297, 155] on label "Real Time Monitoring" at bounding box center [277, 152] width 81 height 9
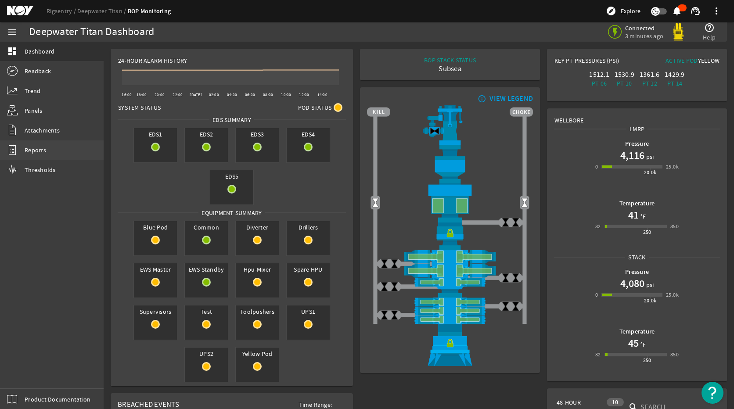
click at [67, 154] on link "Reports" at bounding box center [52, 149] width 104 height 19
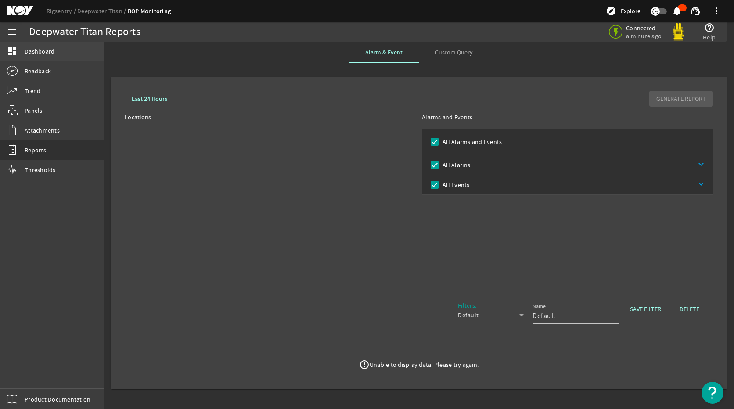
click at [46, 55] on span "Dashboard" at bounding box center [40, 51] width 30 height 9
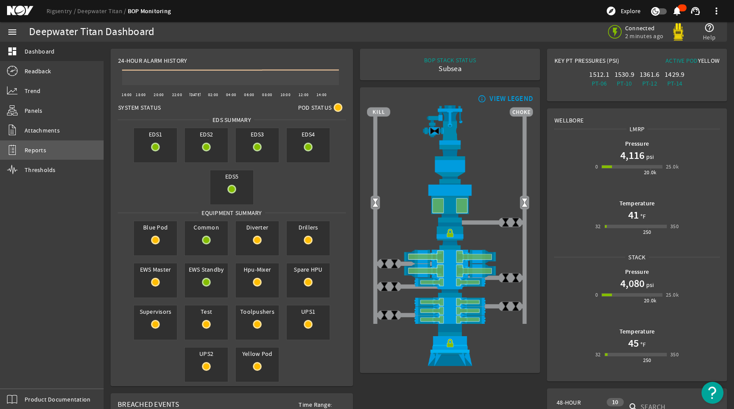
click at [58, 156] on link "Reports" at bounding box center [52, 149] width 104 height 19
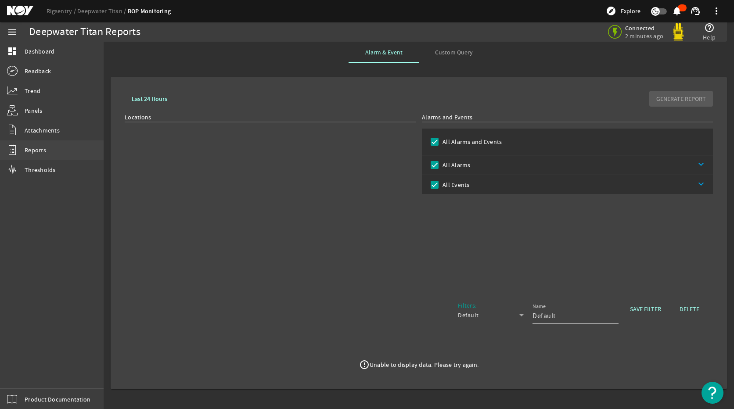
click at [51, 151] on link "Reports" at bounding box center [52, 149] width 104 height 19
click at [54, 153] on link "Reports" at bounding box center [52, 149] width 104 height 19
click at [433, 142] on input "All Alarms and Events" at bounding box center [434, 142] width 12 height 12
click at [159, 100] on b "Last 24 Hours" at bounding box center [150, 99] width 36 height 8
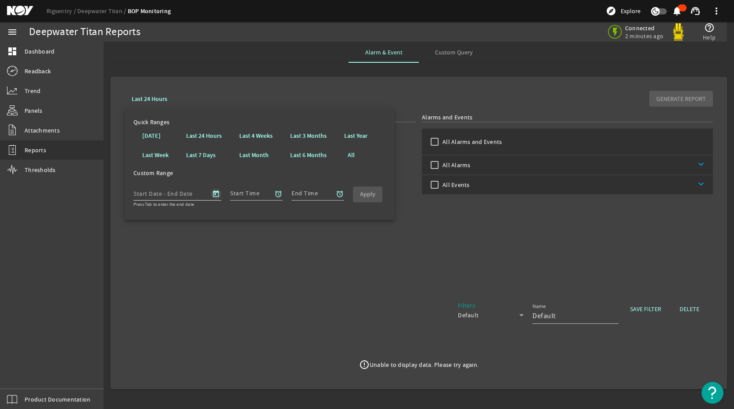
click at [216, 195] on span "Open calendar" at bounding box center [215, 193] width 21 height 21
click at [376, 256] on div at bounding box center [367, 204] width 734 height 409
click at [220, 194] on span "Open calendar" at bounding box center [215, 193] width 21 height 21
click at [376, 261] on div at bounding box center [367, 204] width 734 height 409
click at [140, 97] on b "Last 24 Hours" at bounding box center [150, 99] width 36 height 8
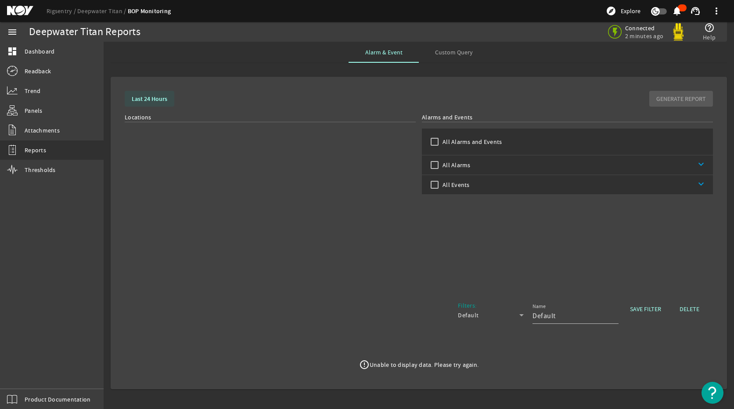
click at [140, 97] on b "Last 24 Hours" at bounding box center [150, 99] width 36 height 8
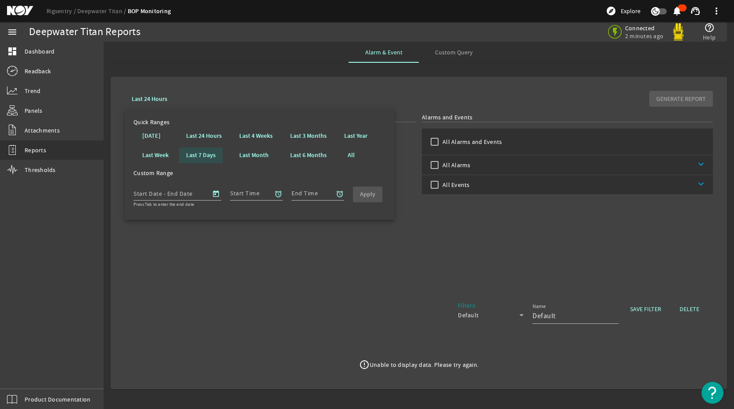
click at [200, 154] on b "Last 7 Days" at bounding box center [200, 155] width 29 height 9
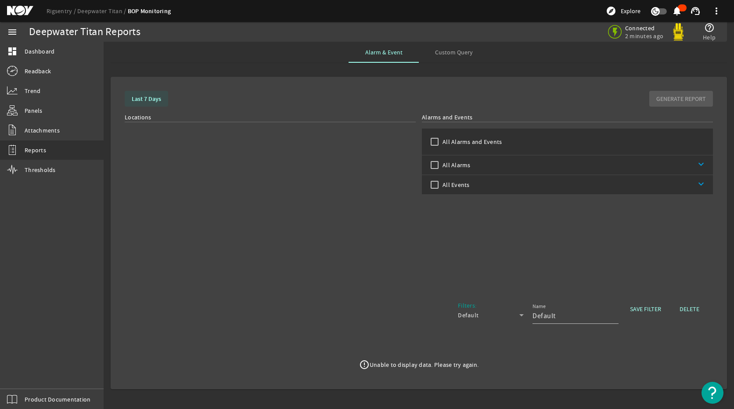
click at [145, 95] on b "Last 7 Days" at bounding box center [146, 99] width 29 height 8
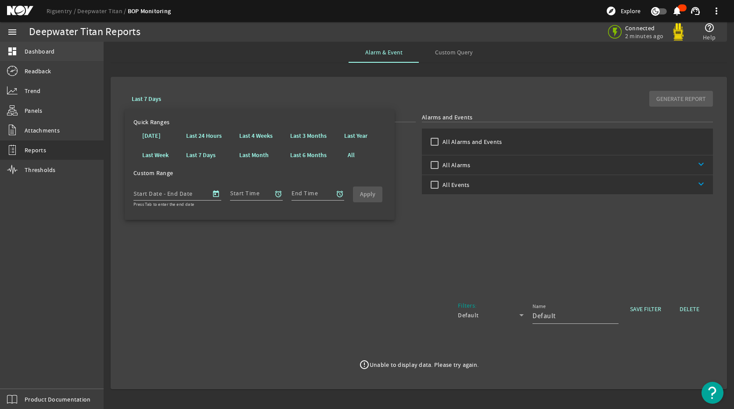
click at [44, 53] on span "Dashboard" at bounding box center [40, 51] width 30 height 9
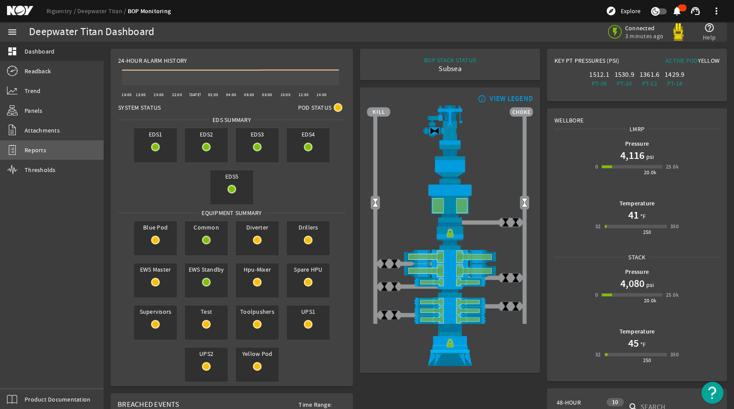
click at [44, 151] on span "Reports" at bounding box center [36, 150] width 22 height 9
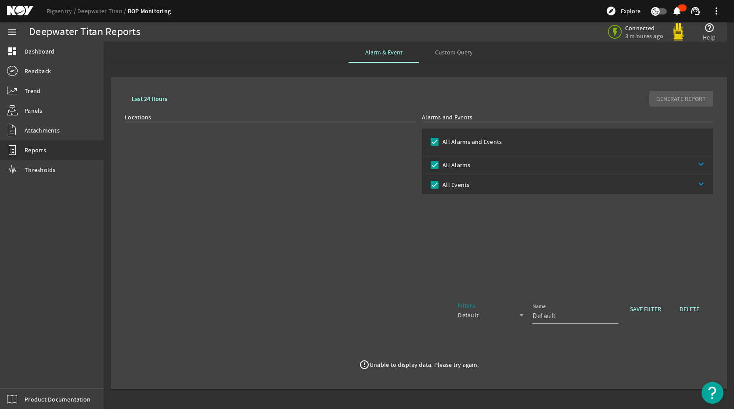
click at [701, 166] on link "keyboard_arrow_down" at bounding box center [592, 164] width 243 height 19
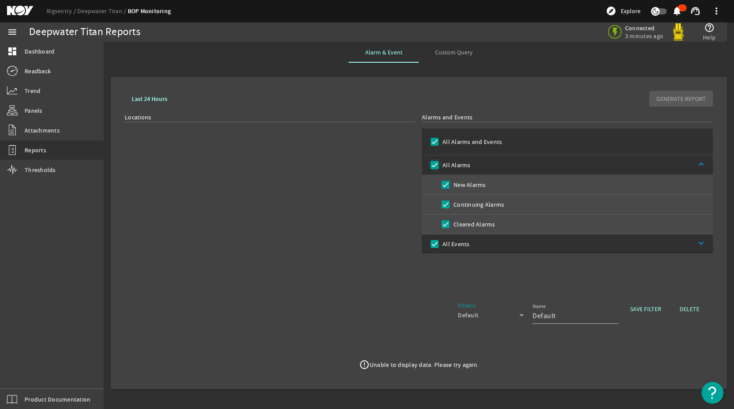
click at [432, 162] on input "All Alarms" at bounding box center [434, 165] width 12 height 12
click at [152, 97] on b "Last 24 Hours" at bounding box center [150, 99] width 36 height 8
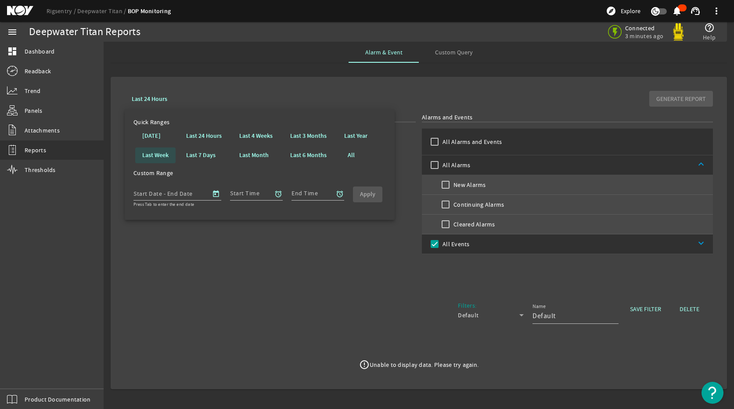
click at [161, 157] on b "Last Week" at bounding box center [155, 155] width 26 height 9
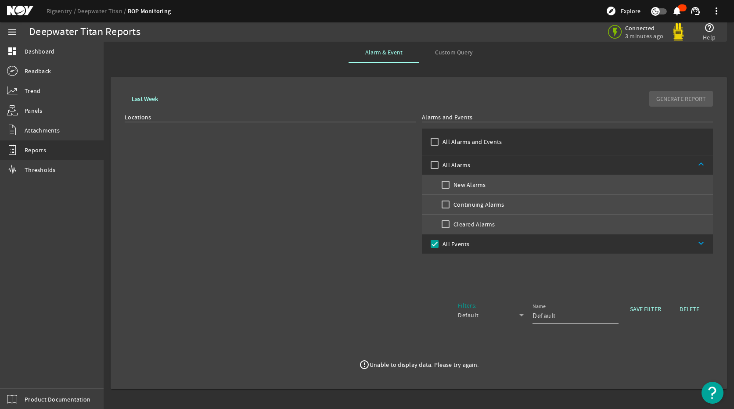
click at [334, 218] on div "Locations" at bounding box center [270, 201] width 291 height 176
click at [37, 54] on span "Dashboard" at bounding box center [40, 51] width 30 height 9
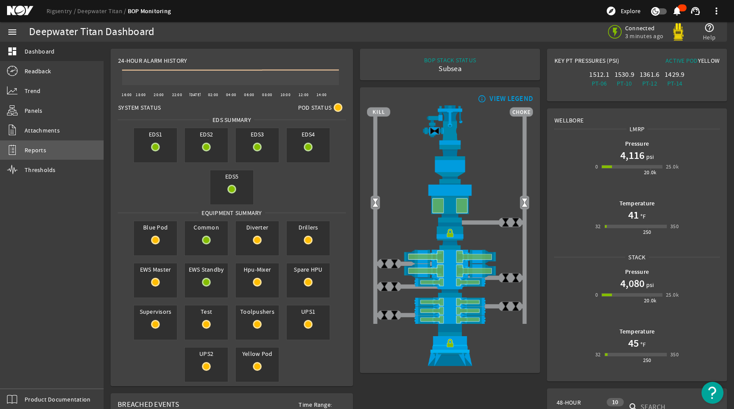
click at [32, 151] on span "Reports" at bounding box center [36, 150] width 22 height 9
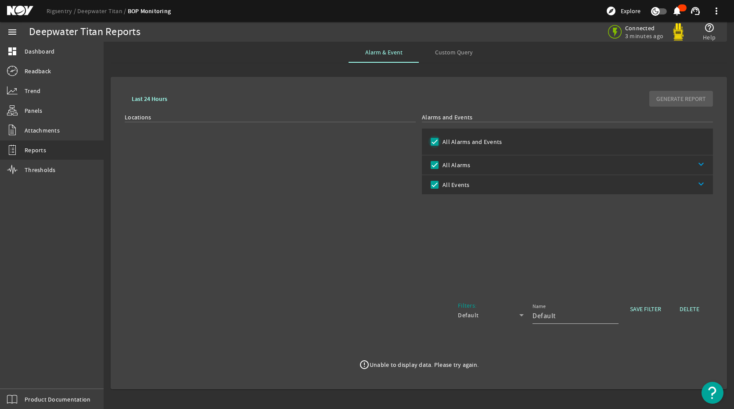
click at [438, 143] on input "All Alarms and Events" at bounding box center [434, 142] width 12 height 12
click at [28, 151] on span "Reports" at bounding box center [36, 150] width 22 height 9
click at [142, 96] on b "Last 24 Hours" at bounding box center [150, 99] width 36 height 8
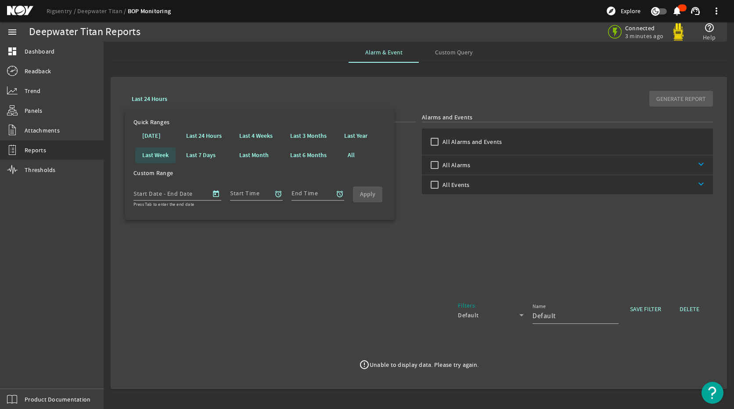
click at [171, 154] on span at bounding box center [155, 155] width 40 height 21
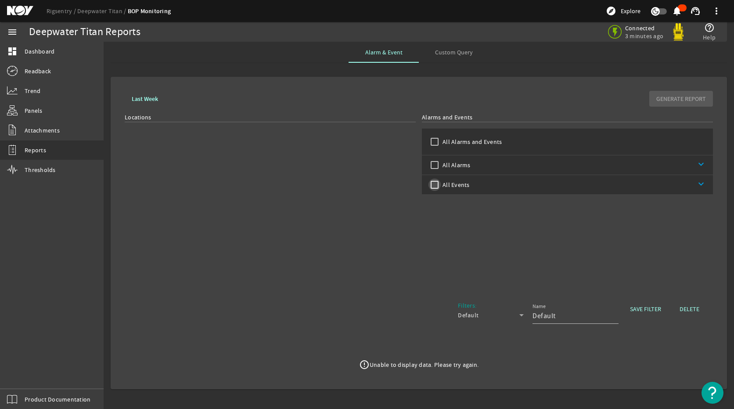
click at [435, 189] on input "All Events" at bounding box center [434, 185] width 12 height 12
click at [41, 149] on span "Reports" at bounding box center [36, 150] width 22 height 9
drag, startPoint x: 669, startPoint y: 95, endPoint x: 597, endPoint y: 70, distance: 76.8
click at [669, 96] on div "GENERATE REPORT" at bounding box center [681, 99] width 64 height 16
click at [449, 51] on span "Custom Query" at bounding box center [454, 52] width 38 height 6
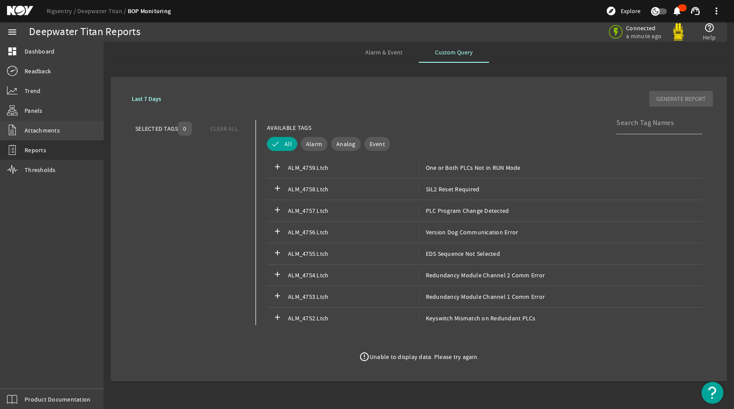
click at [50, 130] on span "Attachments" at bounding box center [42, 130] width 35 height 9
click at [52, 145] on link "Reports" at bounding box center [52, 149] width 104 height 19
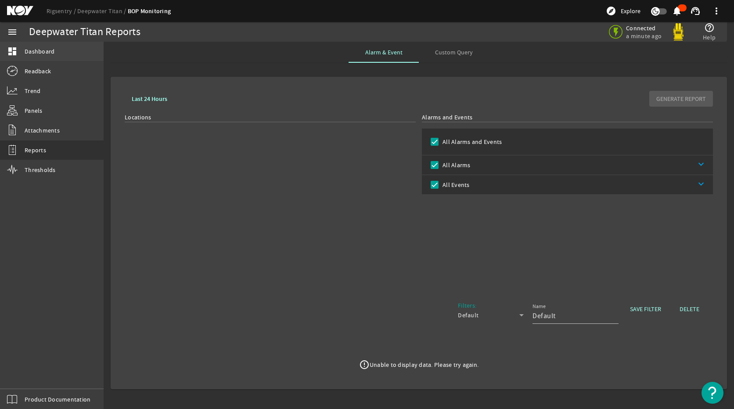
click at [39, 54] on span "Dashboard" at bounding box center [40, 51] width 30 height 9
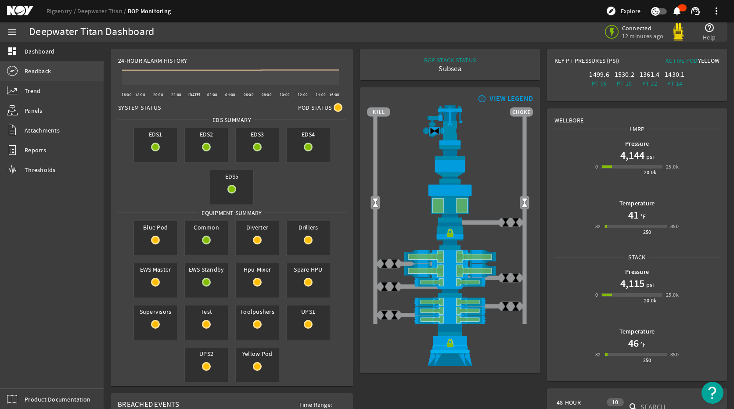
click at [40, 71] on span "Readback" at bounding box center [38, 71] width 26 height 9
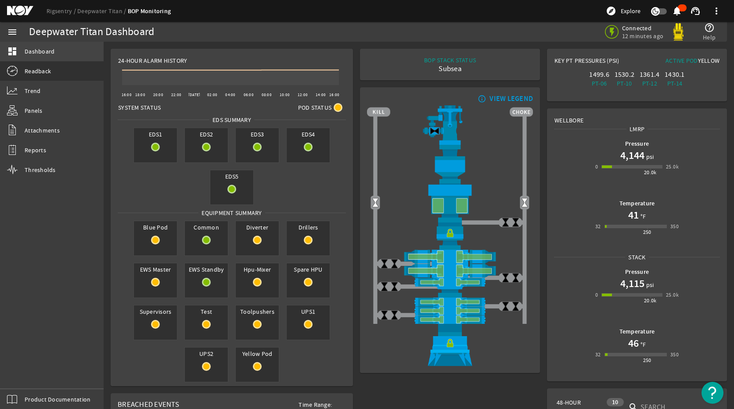
click at [43, 56] on link "dashboard Dashboard" at bounding box center [52, 51] width 104 height 19
